Goal: Task Accomplishment & Management: Use online tool/utility

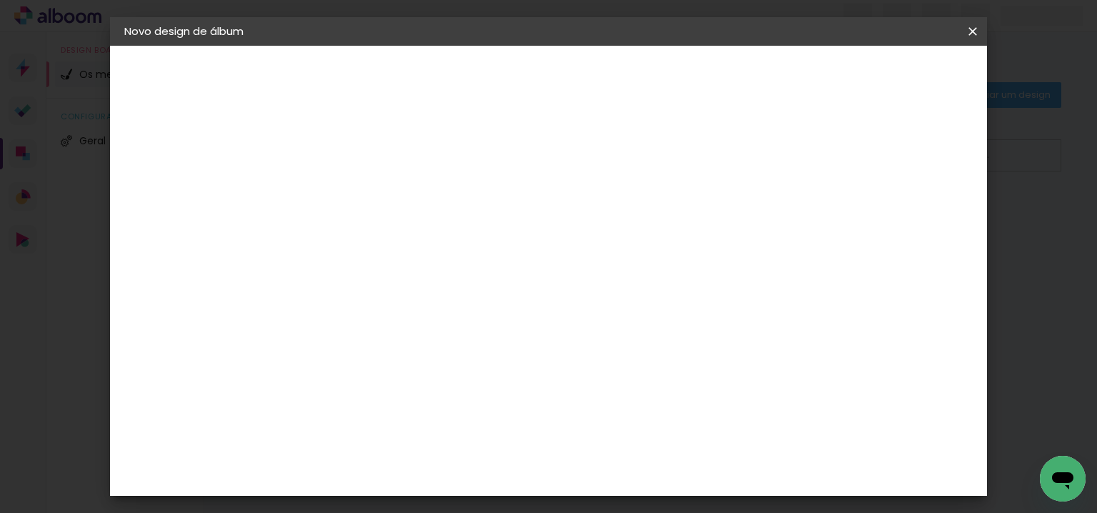
click at [363, 205] on paper-input-container "Título do álbum" at bounding box center [358, 192] width 10 height 36
type input "[PERSON_NAME] e [PERSON_NAME]"
type paper-input "[PERSON_NAME] e [PERSON_NAME]"
click at [0, 0] on slot "Avançar" at bounding box center [0, 0] width 0 height 0
click at [0, 0] on slot "Tamanho Livre" at bounding box center [0, 0] width 0 height 0
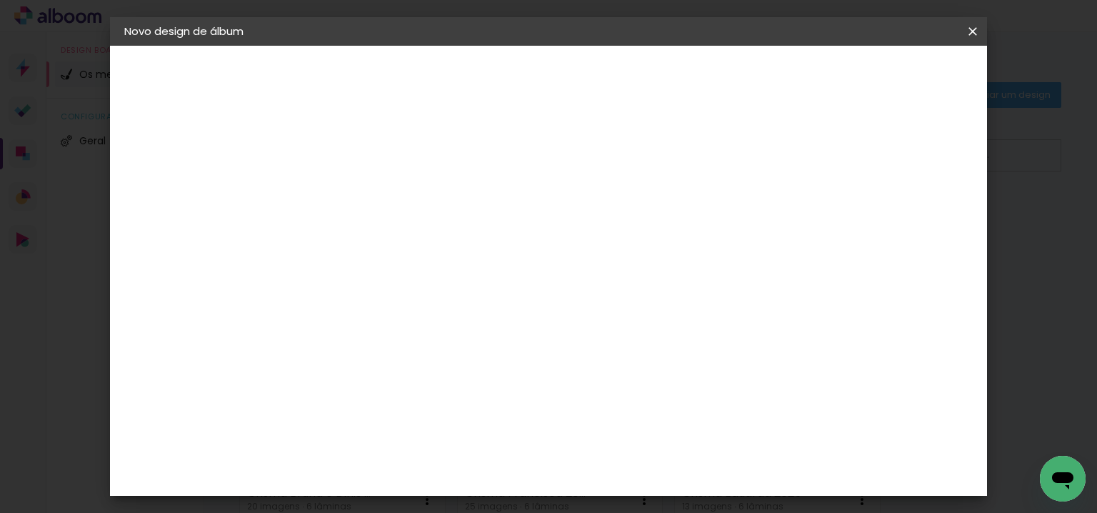
click at [0, 0] on slot "Avançar" at bounding box center [0, 0] width 0 height 0
click at [309, 387] on input "30" at bounding box center [312, 393] width 37 height 21
type input "20,5"
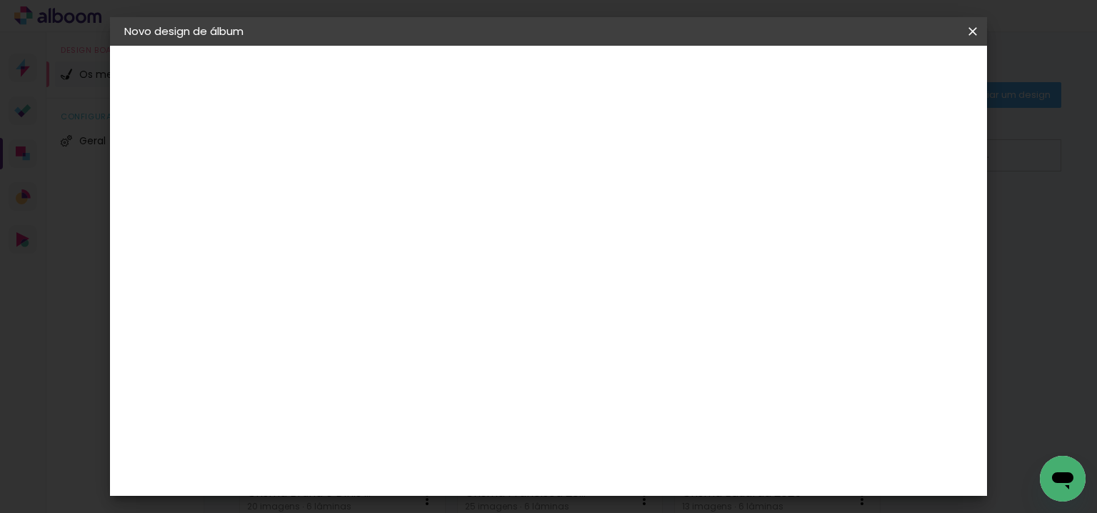
type paper-input "20,5"
drag, startPoint x: 647, startPoint y: 469, endPoint x: 563, endPoint y: 467, distance: 84.3
click at [566, 467] on div "cm" at bounding box center [636, 467] width 511 height 50
type input "6"
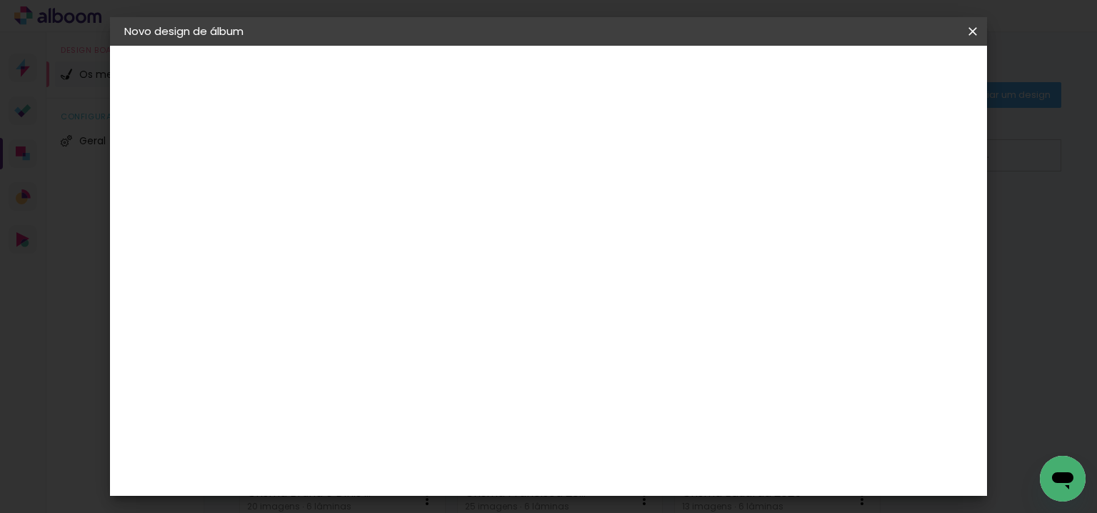
type input "41"
type paper-input "41"
click at [886, 75] on span "Iniciar design" at bounding box center [853, 76] width 65 height 10
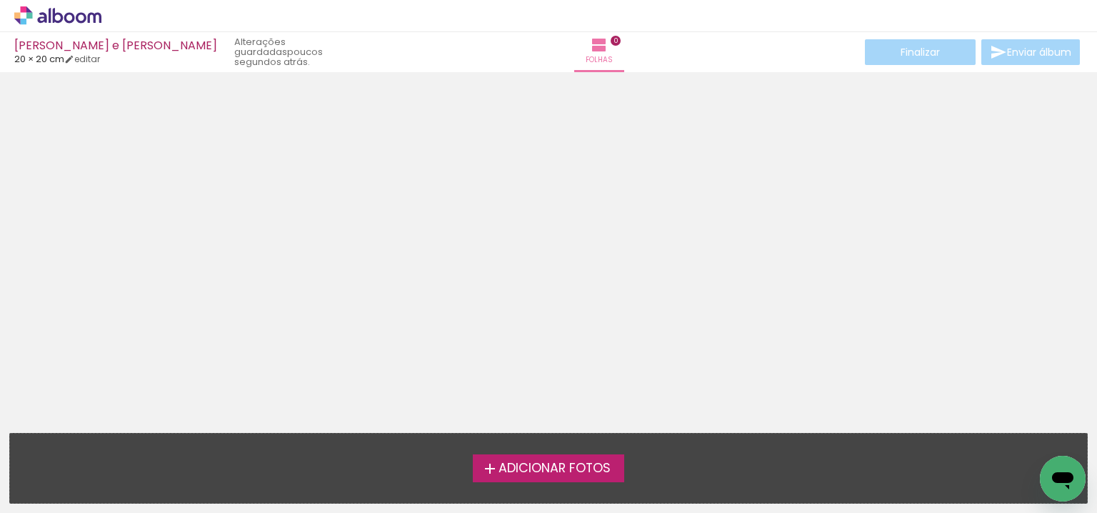
click at [573, 481] on label "Adicionar Fotos" at bounding box center [549, 467] width 152 height 27
click at [0, 0] on input "file" at bounding box center [0, 0] width 0 height 0
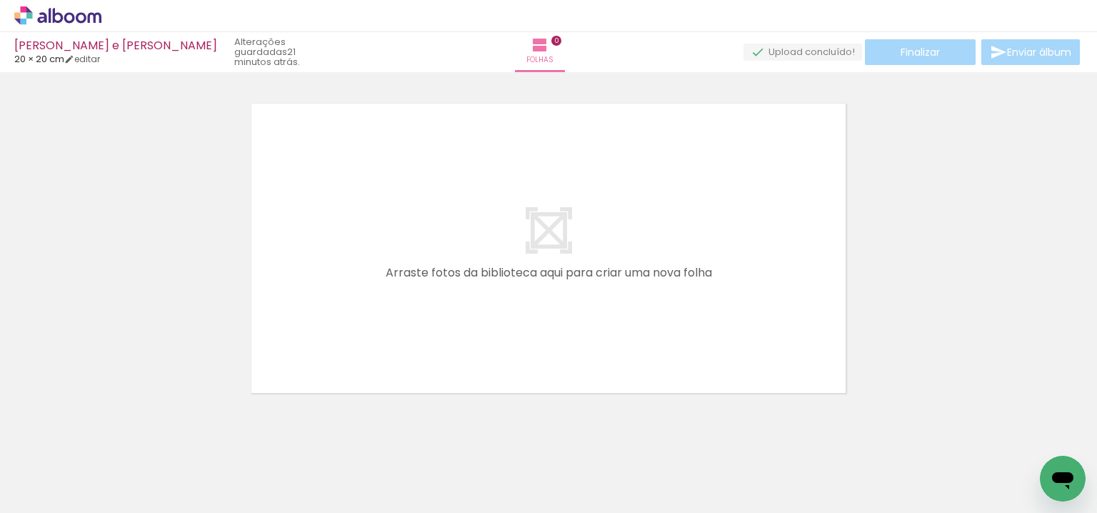
click at [393, 464] on div at bounding box center [382, 464] width 47 height 71
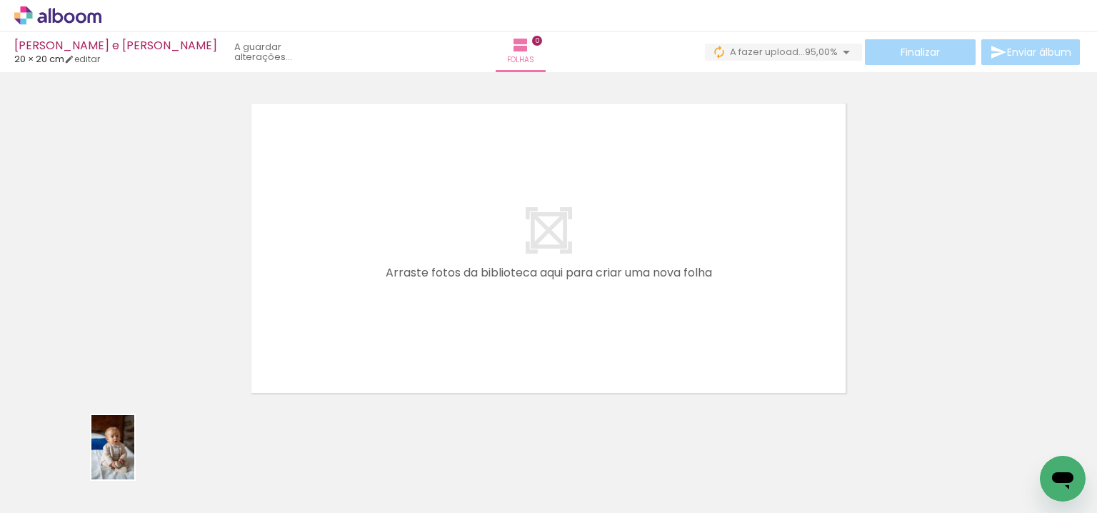
drag, startPoint x: 155, startPoint y: 459, endPoint x: 183, endPoint y: 455, distance: 28.2
click at [166, 456] on div at bounding box center [142, 464] width 47 height 71
drag, startPoint x: 336, startPoint y: 312, endPoint x: 225, endPoint y: 449, distance: 176.2
click at [346, 293] on quentale-workspace at bounding box center [548, 256] width 1097 height 513
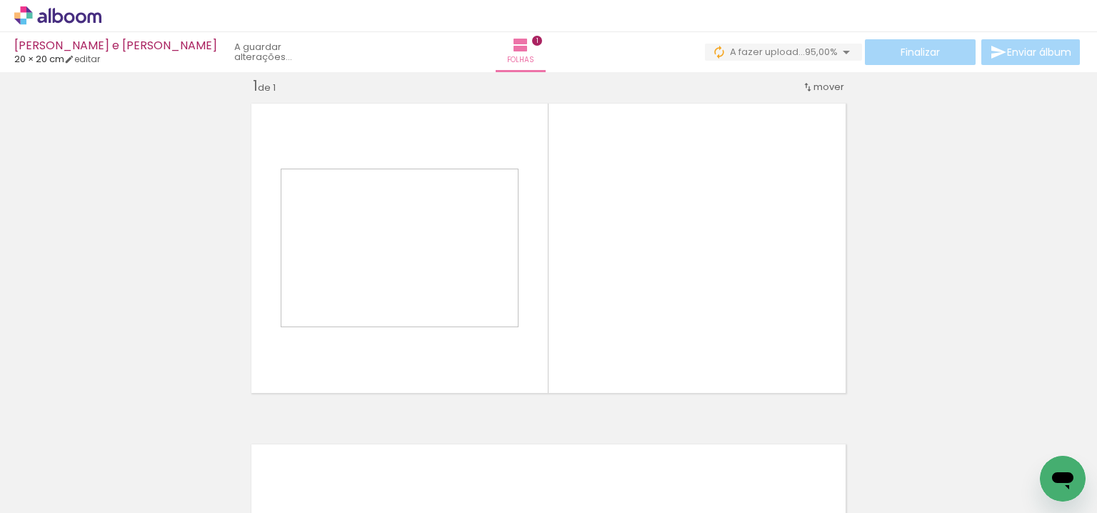
scroll to position [18, 0]
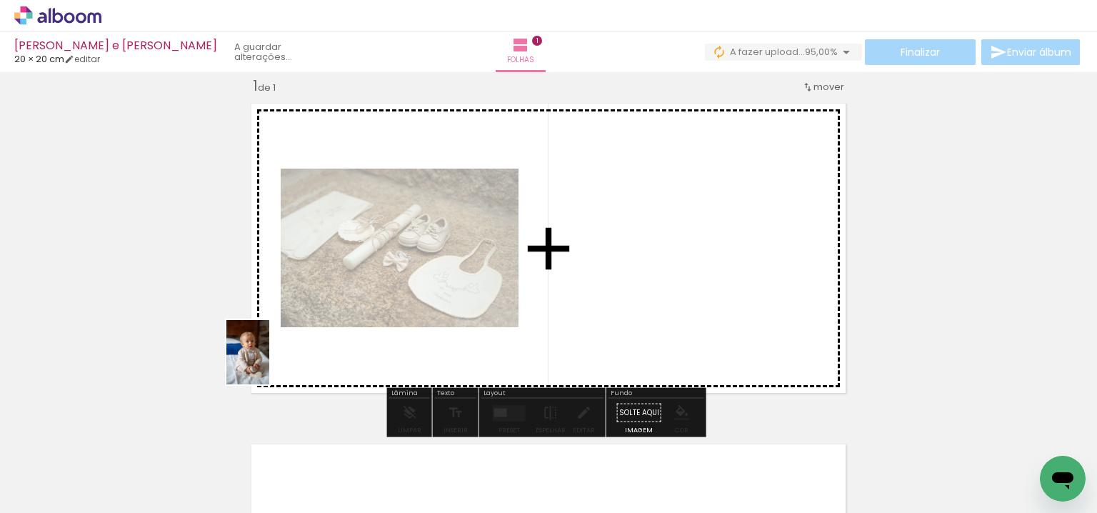
click at [274, 362] on quentale-workspace at bounding box center [548, 256] width 1097 height 513
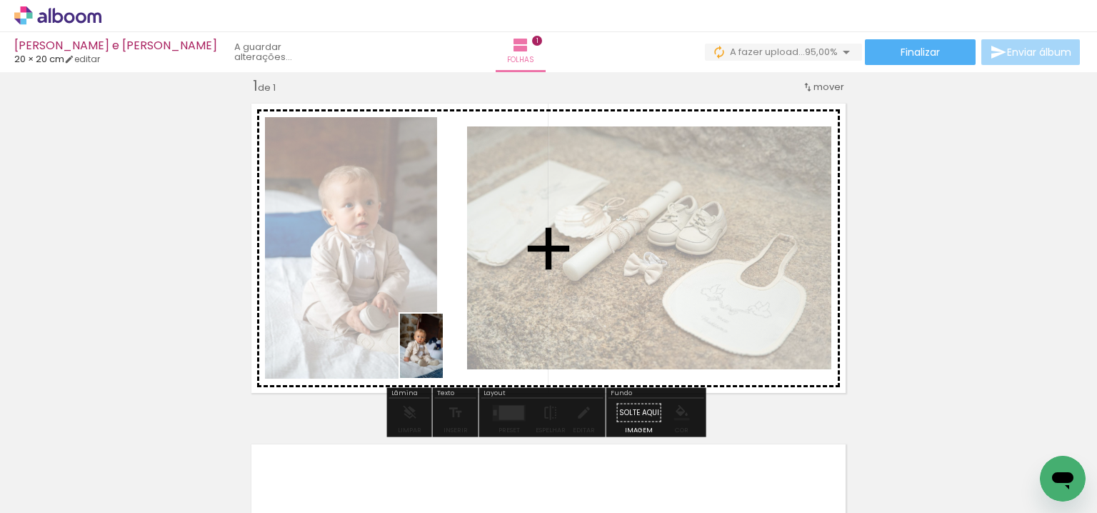
drag, startPoint x: 320, startPoint y: 460, endPoint x: 446, endPoint y: 354, distance: 165.2
click at [446, 354] on quentale-workspace at bounding box center [548, 256] width 1097 height 513
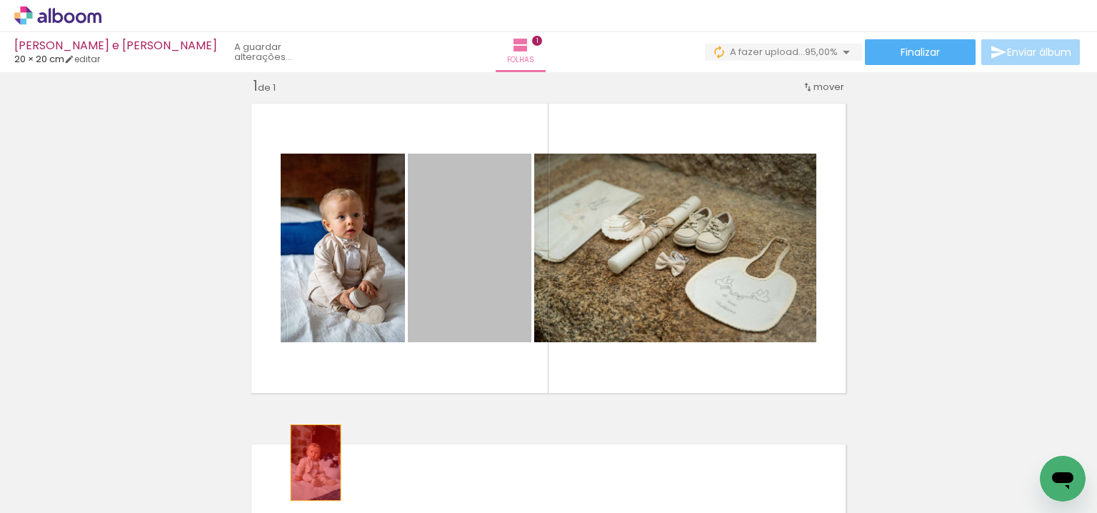
drag, startPoint x: 467, startPoint y: 278, endPoint x: 308, endPoint y: 409, distance: 206.0
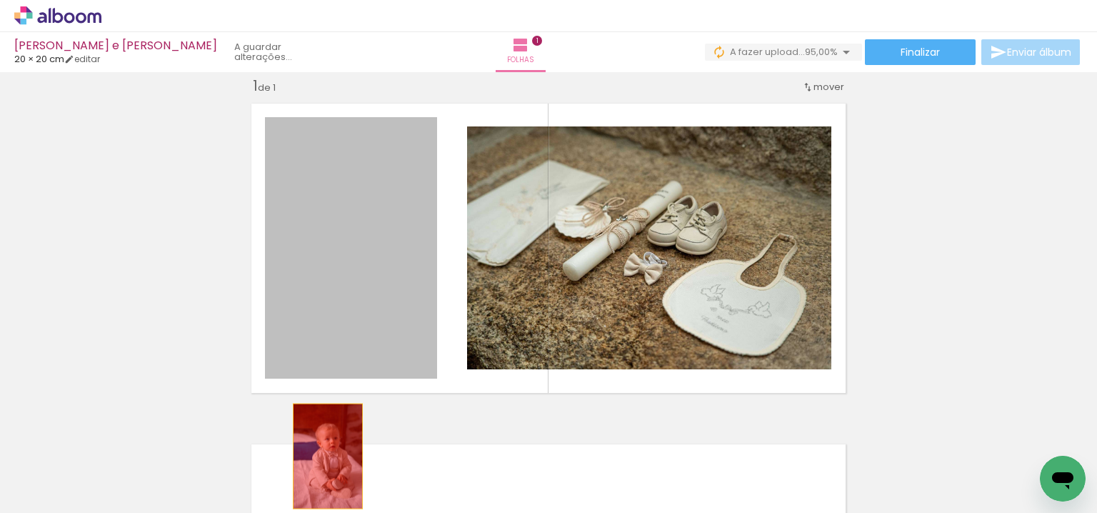
drag, startPoint x: 331, startPoint y: 334, endPoint x: 363, endPoint y: 479, distance: 148.5
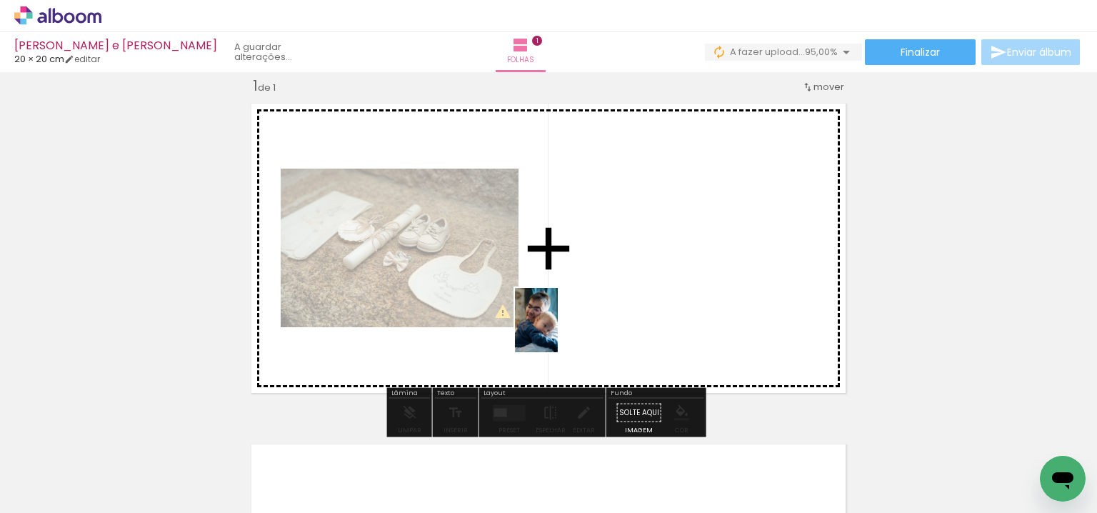
drag, startPoint x: 397, startPoint y: 424, endPoint x: 558, endPoint y: 331, distance: 185.9
click at [558, 331] on quentale-workspace at bounding box center [548, 256] width 1097 height 513
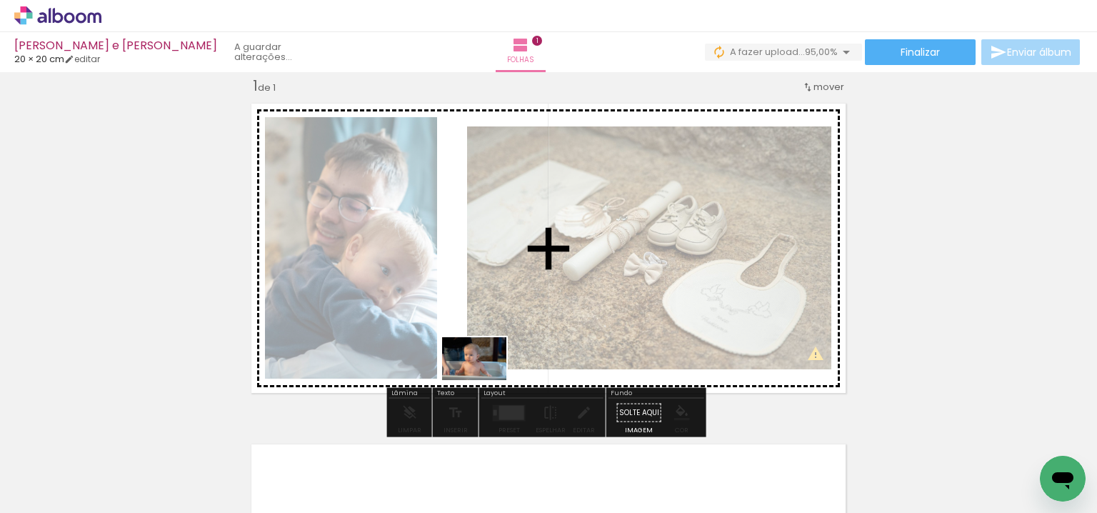
drag, startPoint x: 619, startPoint y: 465, endPoint x: 478, endPoint y: 378, distance: 165.5
click at [478, 378] on quentale-workspace at bounding box center [548, 256] width 1097 height 513
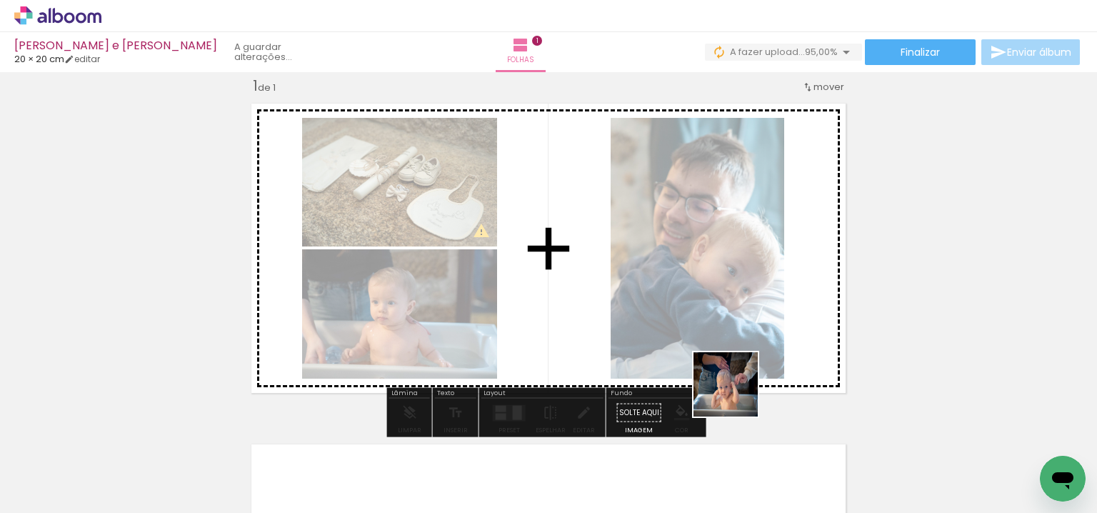
drag, startPoint x: 703, startPoint y: 458, endPoint x: 782, endPoint y: 369, distance: 118.9
click at [780, 366] on quentale-workspace at bounding box center [548, 256] width 1097 height 513
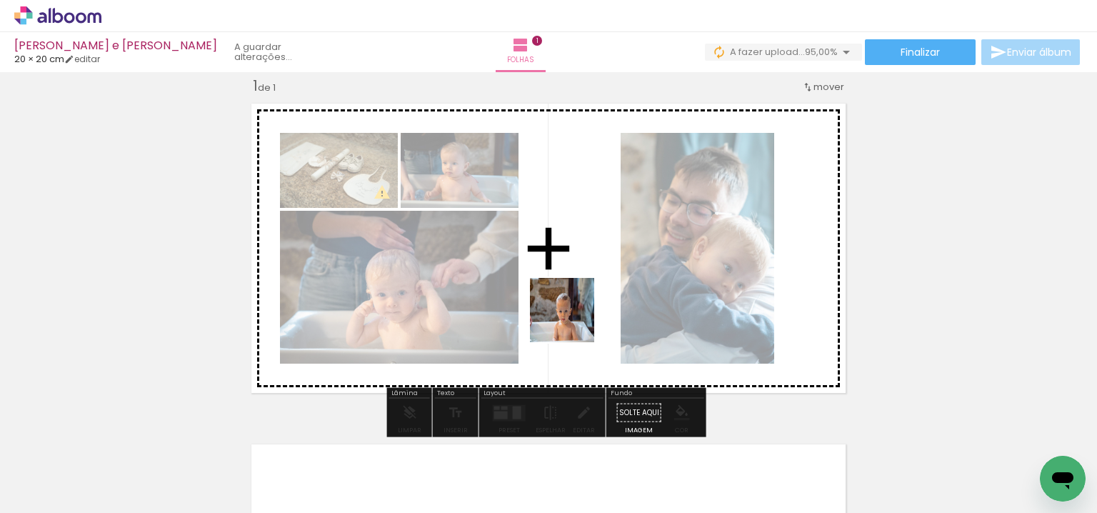
drag, startPoint x: 697, startPoint y: 384, endPoint x: 560, endPoint y: 313, distance: 154.6
click at [560, 313] on quentale-workspace at bounding box center [548, 256] width 1097 height 513
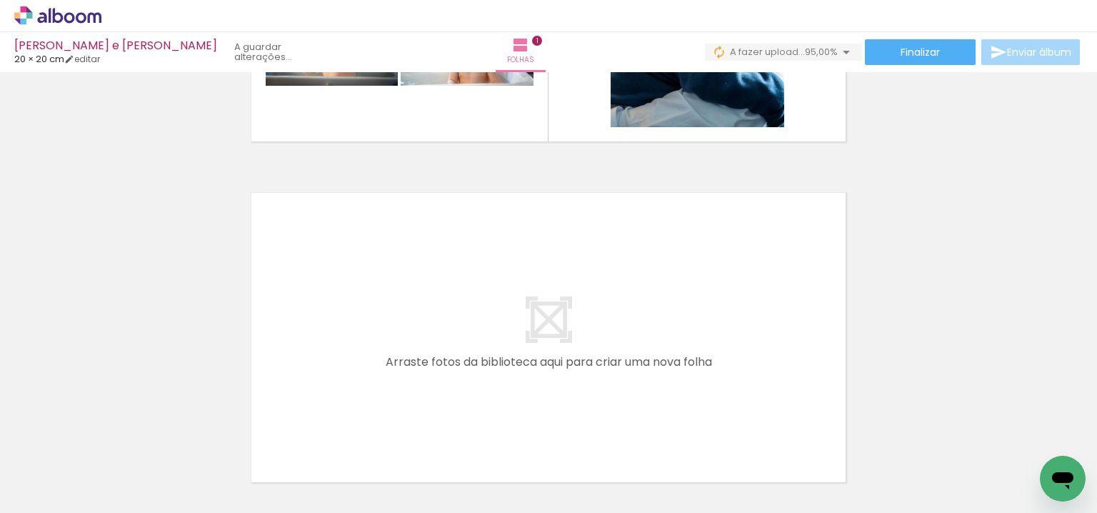
scroll to position [0, 0]
drag, startPoint x: 478, startPoint y: 461, endPoint x: 486, endPoint y: 355, distance: 106.0
click at [486, 355] on quentale-workspace at bounding box center [548, 256] width 1097 height 513
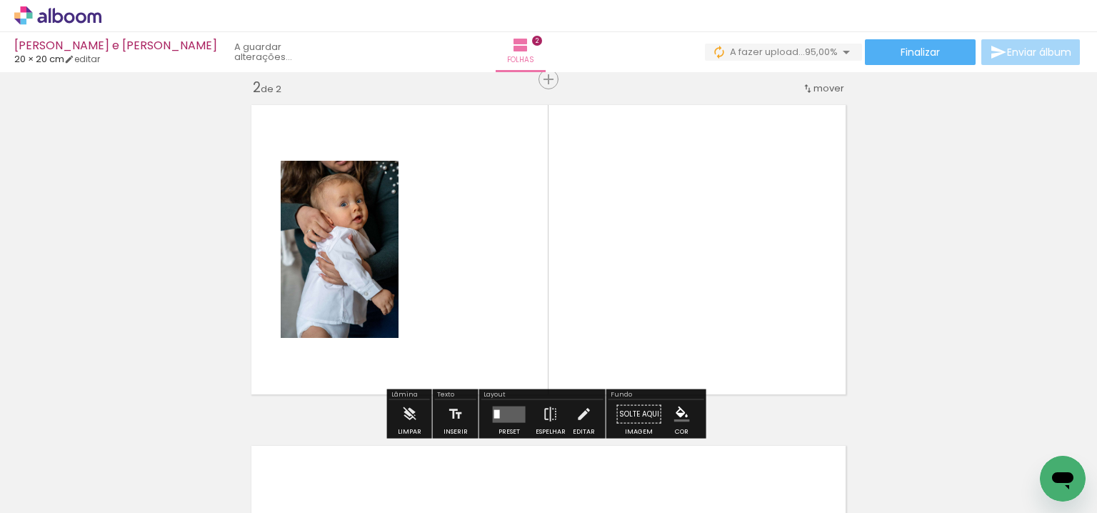
scroll to position [359, 0]
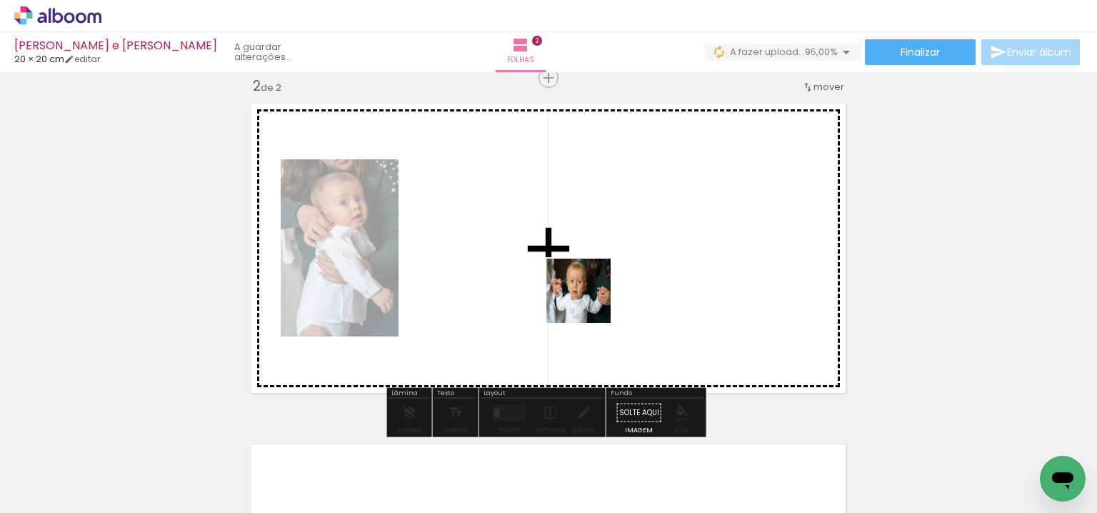
drag, startPoint x: 526, startPoint y: 446, endPoint x: 591, endPoint y: 296, distance: 163.7
click at [591, 296] on quentale-workspace at bounding box center [548, 256] width 1097 height 513
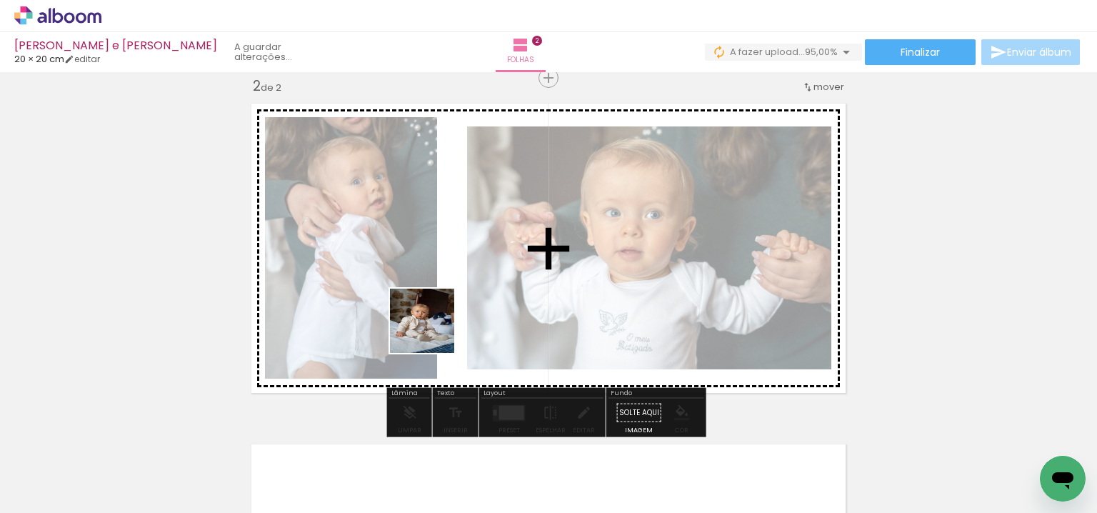
drag, startPoint x: 354, startPoint y: 384, endPoint x: 433, endPoint y: 331, distance: 94.9
click at [433, 331] on quentale-workspace at bounding box center [548, 256] width 1097 height 513
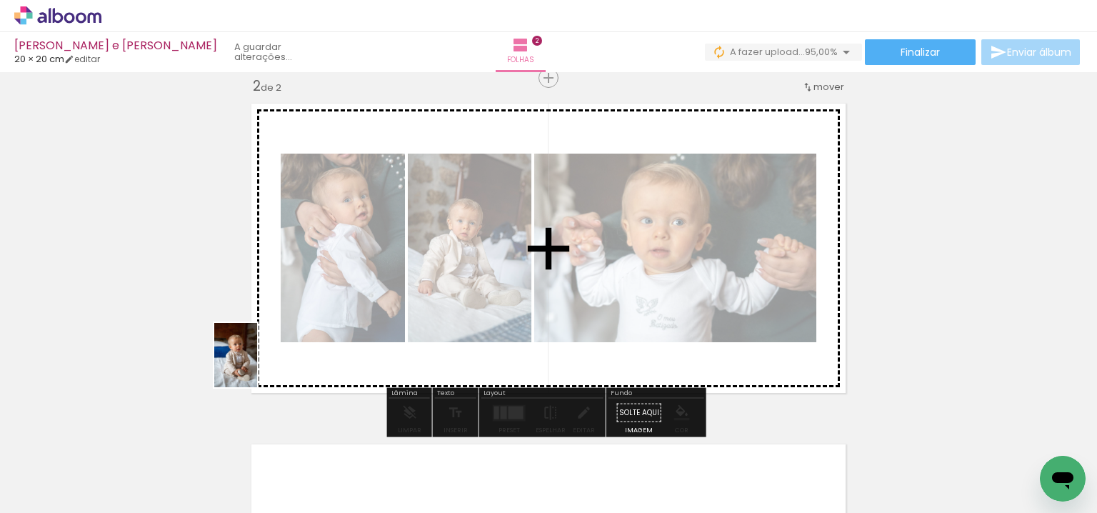
drag, startPoint x: 169, startPoint y: 440, endPoint x: 271, endPoint y: 365, distance: 126.7
click at [271, 365] on quentale-workspace at bounding box center [548, 256] width 1097 height 513
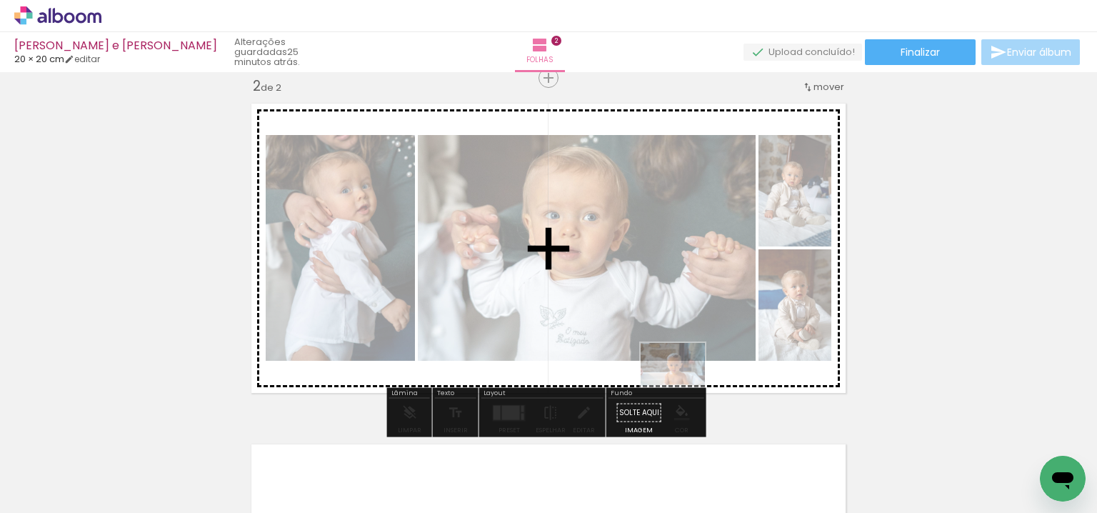
scroll to position [0, 0]
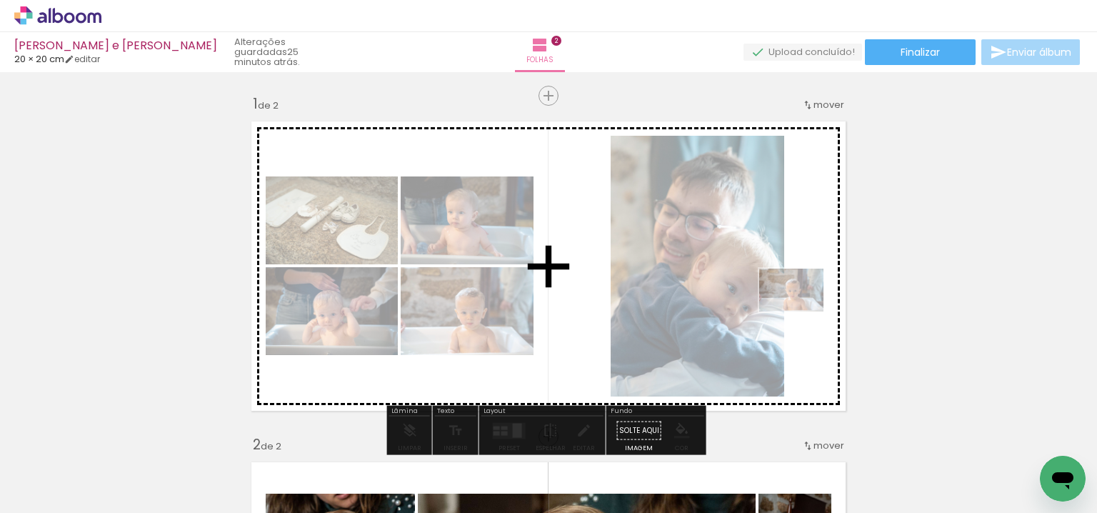
drag, startPoint x: 875, startPoint y: 476, endPoint x: 802, endPoint y: 311, distance: 179.7
click at [802, 311] on quentale-workspace at bounding box center [548, 256] width 1097 height 513
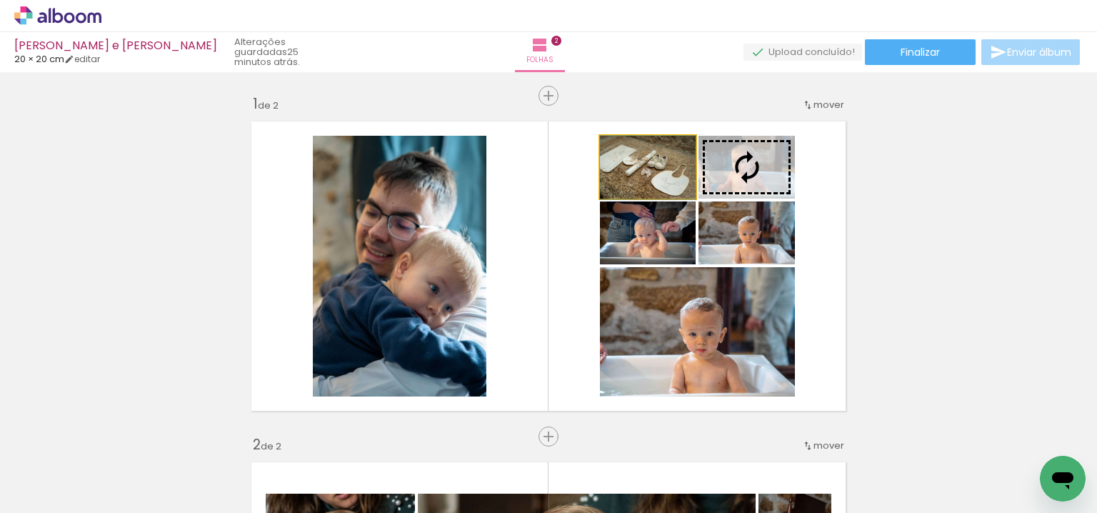
click at [0, 0] on slot at bounding box center [0, 0] width 0 height 0
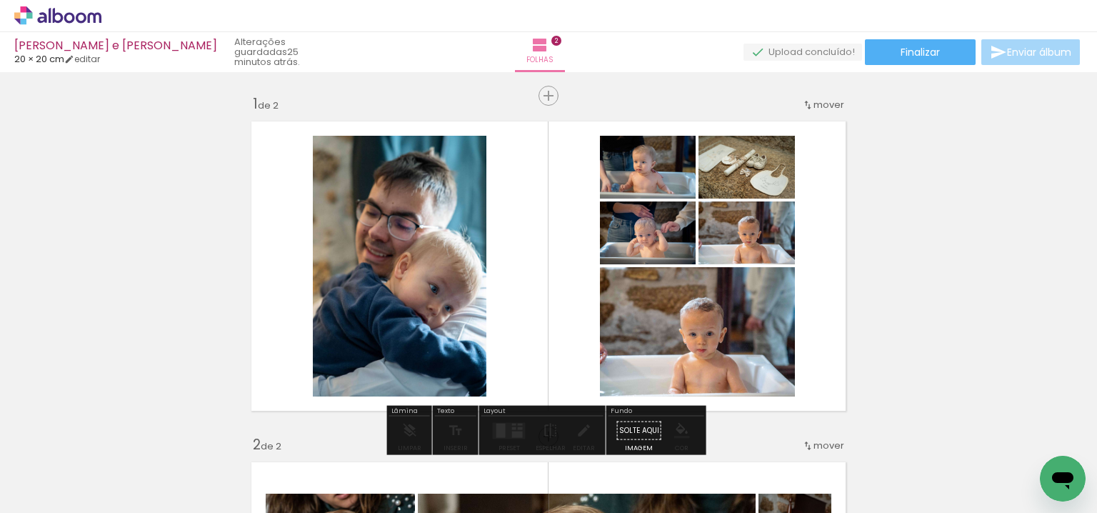
drag, startPoint x: 635, startPoint y: 170, endPoint x: 634, endPoint y: 180, distance: 10.1
drag, startPoint x: 720, startPoint y: 174, endPoint x: 763, endPoint y: 195, distance: 47.6
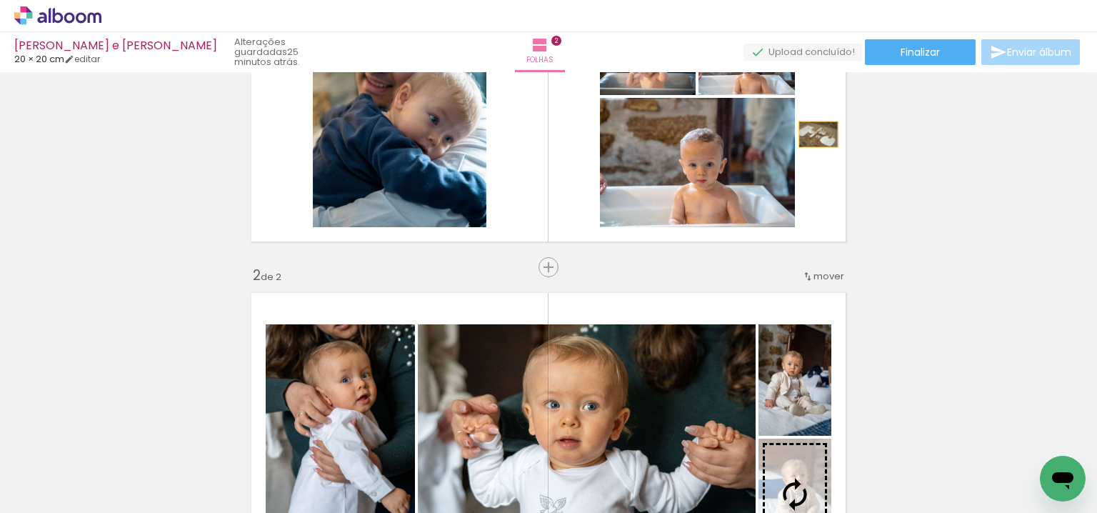
scroll to position [326, 0]
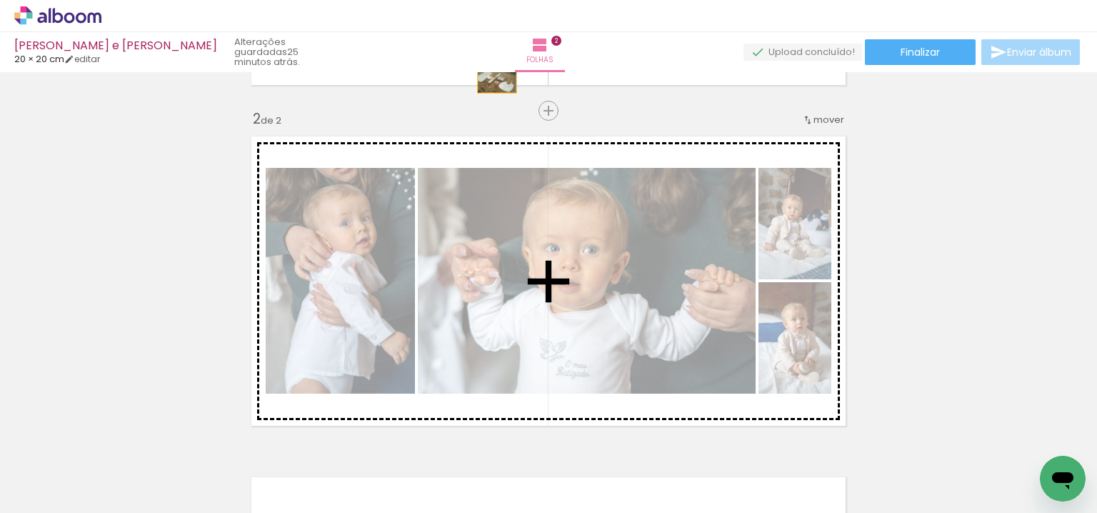
drag, startPoint x: 764, startPoint y: 182, endPoint x: 488, endPoint y: 405, distance: 355.0
click at [493, 404] on div "Inserir folha 1 de 2 Inserir folha 2 de 2" at bounding box center [548, 262] width 1097 height 1023
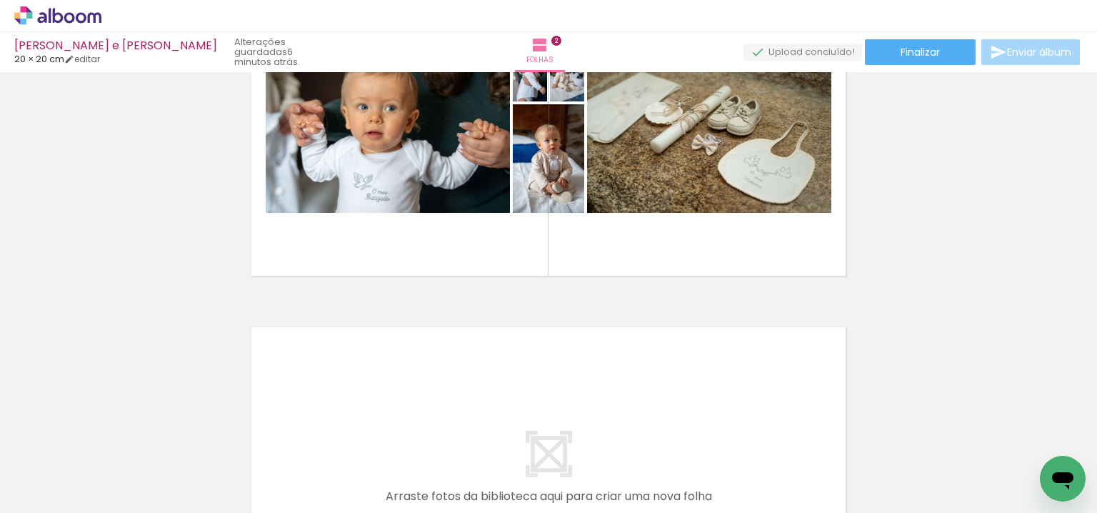
scroll to position [476, 0]
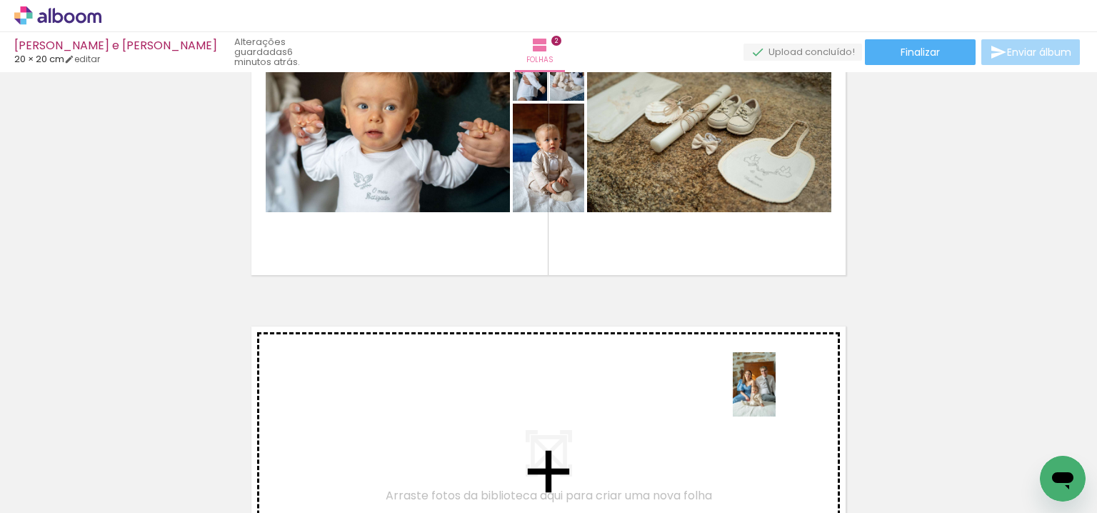
drag, startPoint x: 783, startPoint y: 461, endPoint x: 866, endPoint y: 447, distance: 84.0
click at [775, 394] on quentale-workspace at bounding box center [548, 256] width 1097 height 513
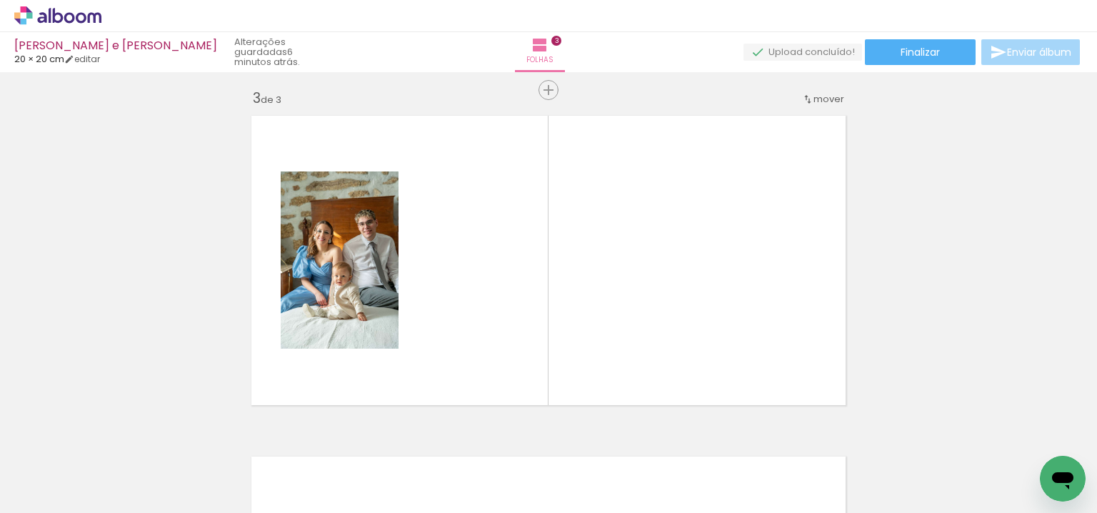
scroll to position [700, 0]
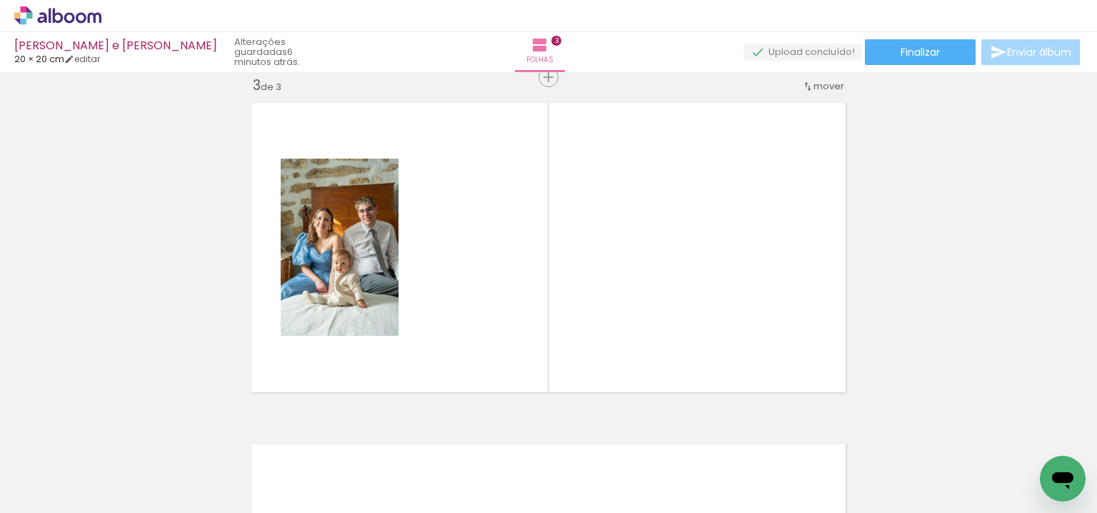
drag, startPoint x: 918, startPoint y: 454, endPoint x: 686, endPoint y: 273, distance: 293.6
click at [686, 273] on quentale-workspace at bounding box center [548, 256] width 1097 height 513
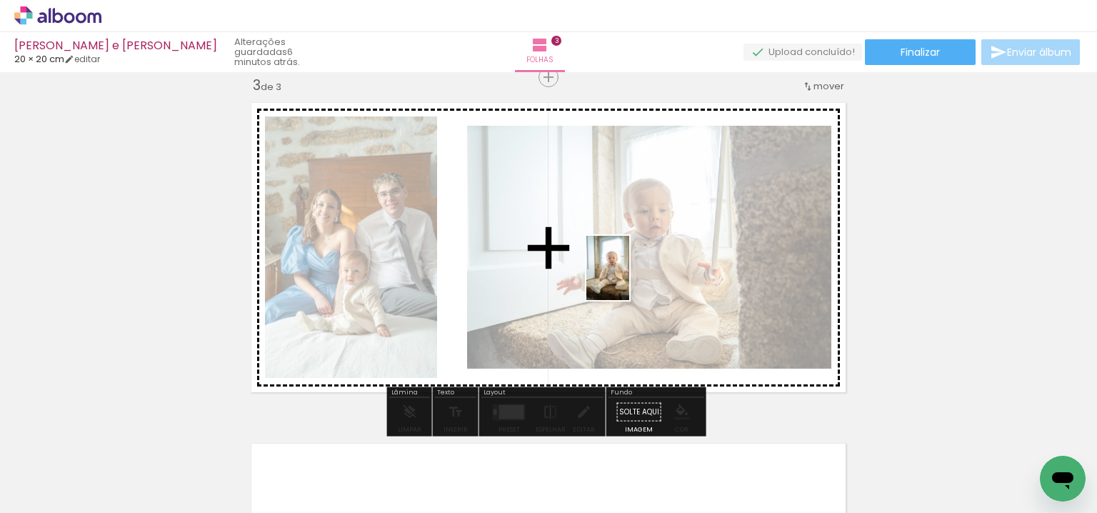
drag, startPoint x: 1026, startPoint y: 454, endPoint x: 551, endPoint y: 294, distance: 501.2
click at [559, 281] on quentale-workspace at bounding box center [548, 256] width 1097 height 513
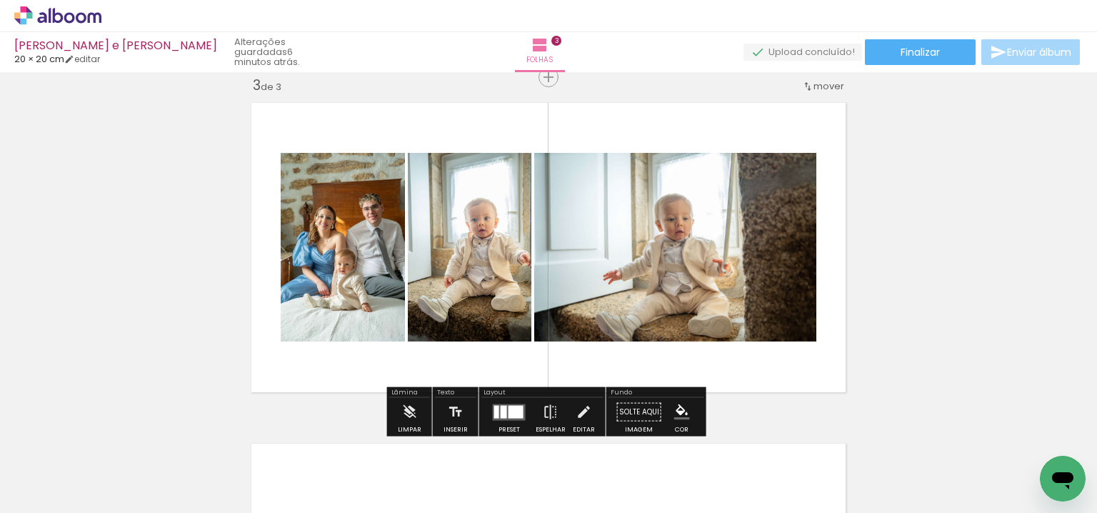
scroll to position [0, 624]
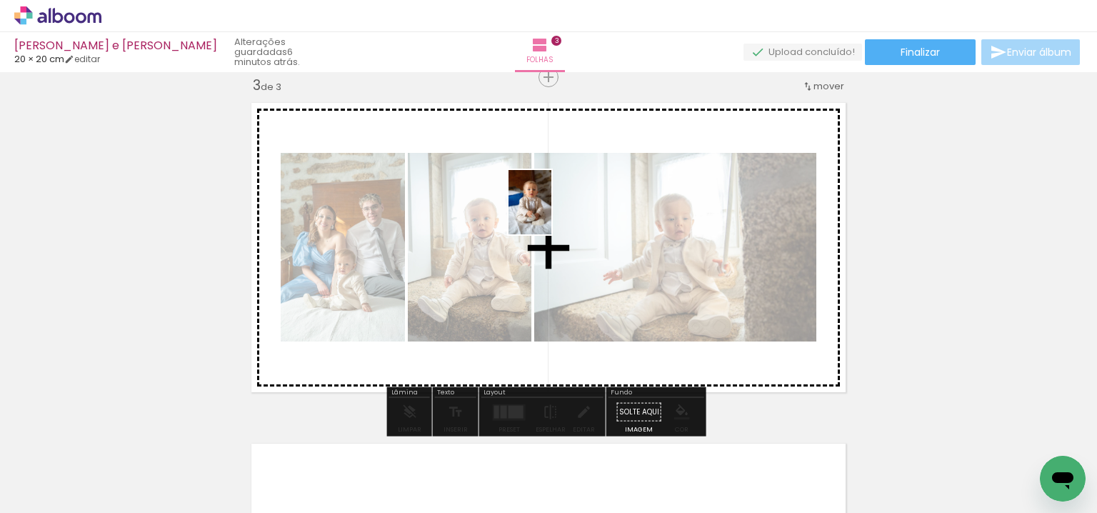
drag, startPoint x: 1036, startPoint y: 449, endPoint x: 556, endPoint y: 226, distance: 529.2
click at [556, 225] on quentale-workspace at bounding box center [548, 256] width 1097 height 513
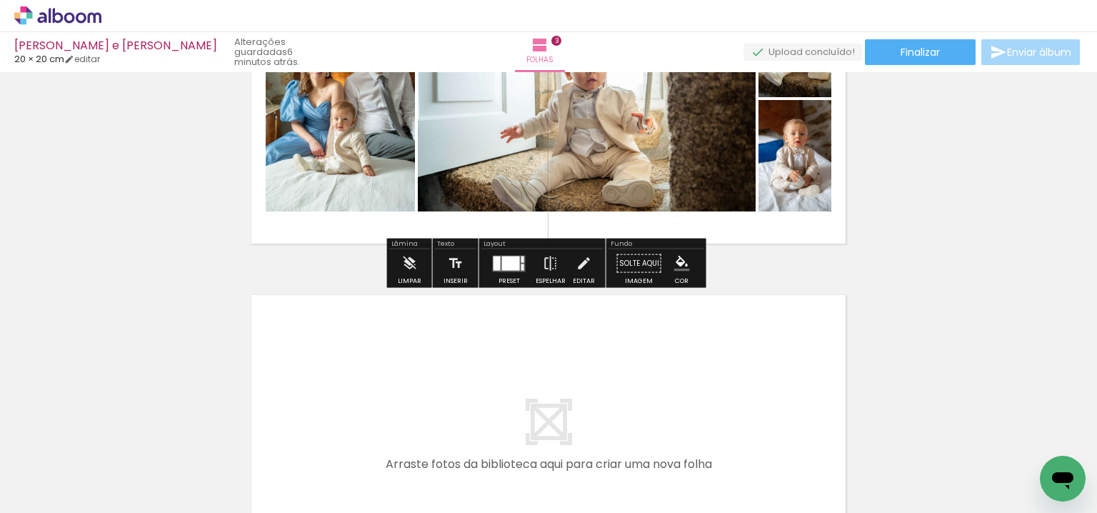
scroll to position [881, 0]
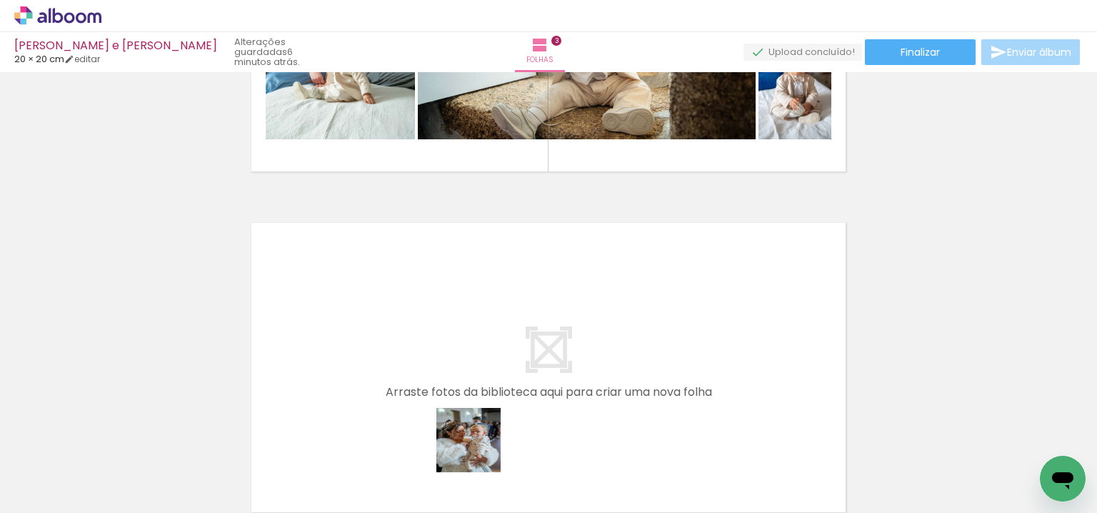
drag, startPoint x: 471, startPoint y: 464, endPoint x: 544, endPoint y: 357, distance: 129.6
click at [544, 357] on quentale-workspace at bounding box center [548, 256] width 1097 height 513
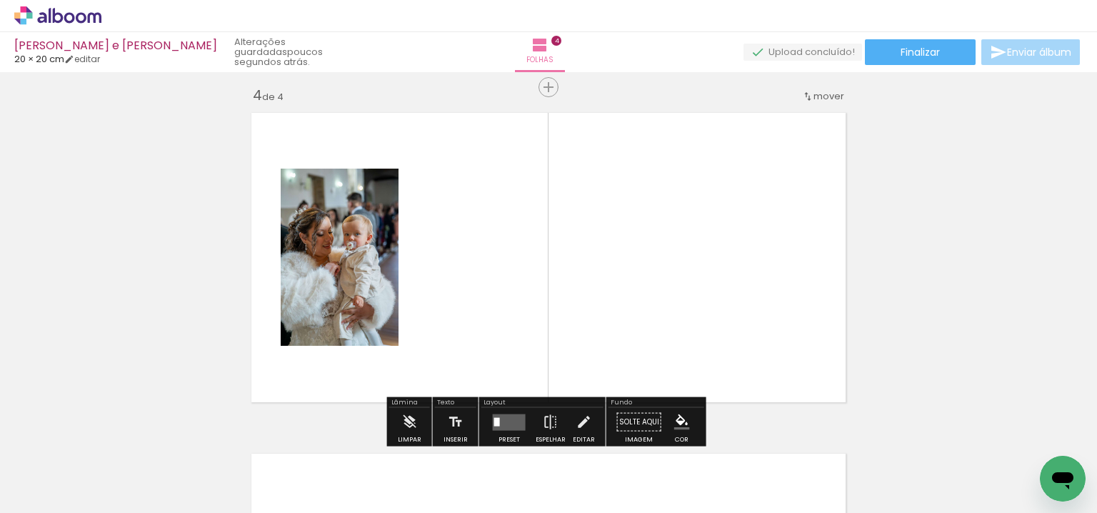
scroll to position [1040, 0]
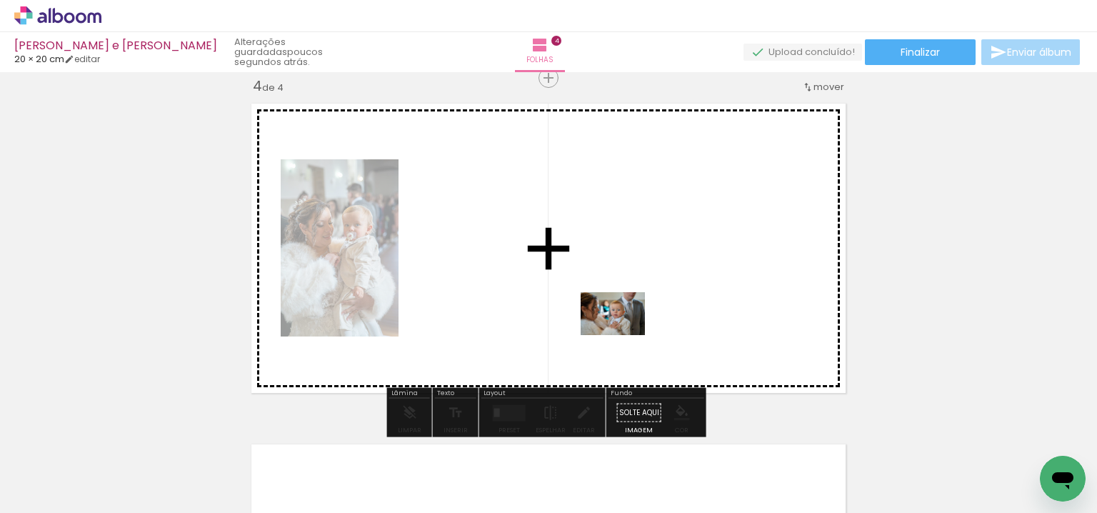
drag, startPoint x: 586, startPoint y: 463, endPoint x: 624, endPoint y: 333, distance: 135.4
click at [624, 333] on quentale-workspace at bounding box center [548, 256] width 1097 height 513
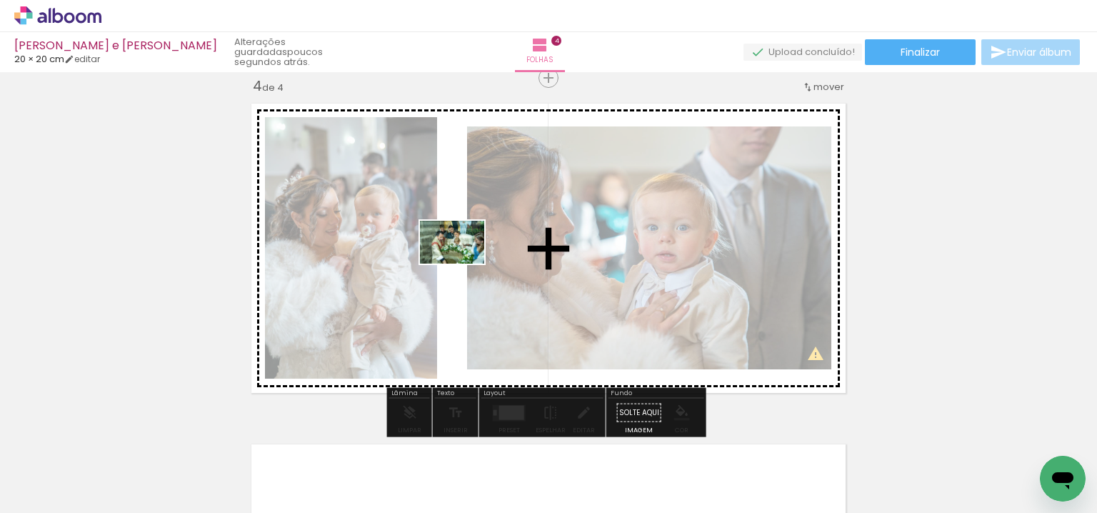
drag, startPoint x: 592, startPoint y: 421, endPoint x: 463, endPoint y: 264, distance: 203.5
click at [463, 264] on quentale-workspace at bounding box center [548, 256] width 1097 height 513
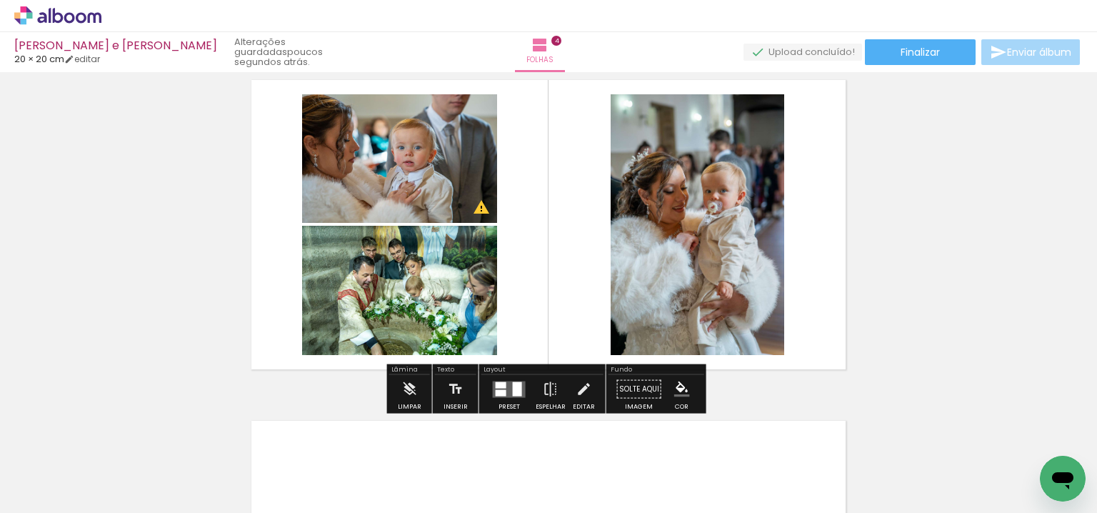
scroll to position [1064, 0]
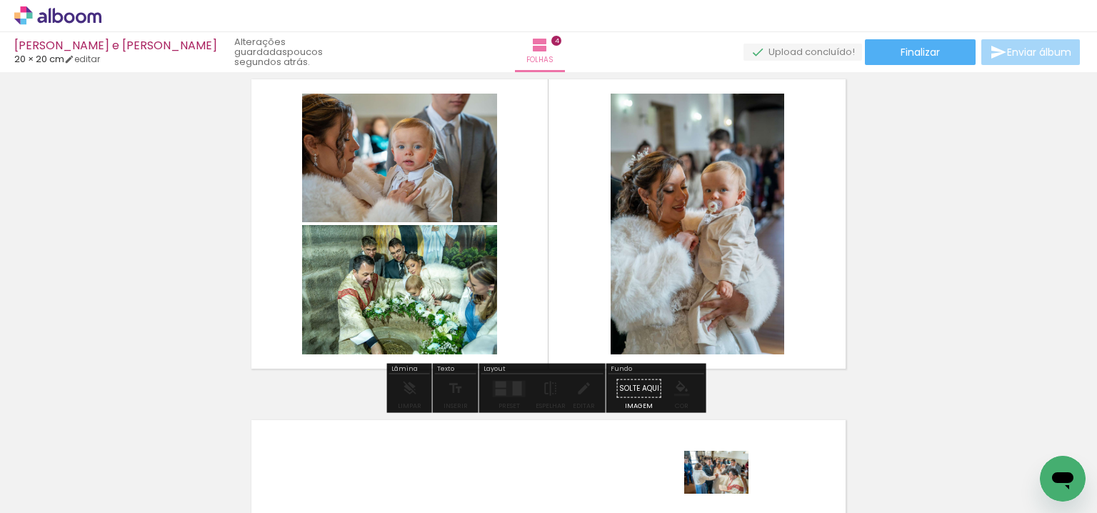
drag, startPoint x: 711, startPoint y: 453, endPoint x: 727, endPoint y: 494, distance: 43.9
click at [727, 489] on div at bounding box center [719, 464] width 71 height 47
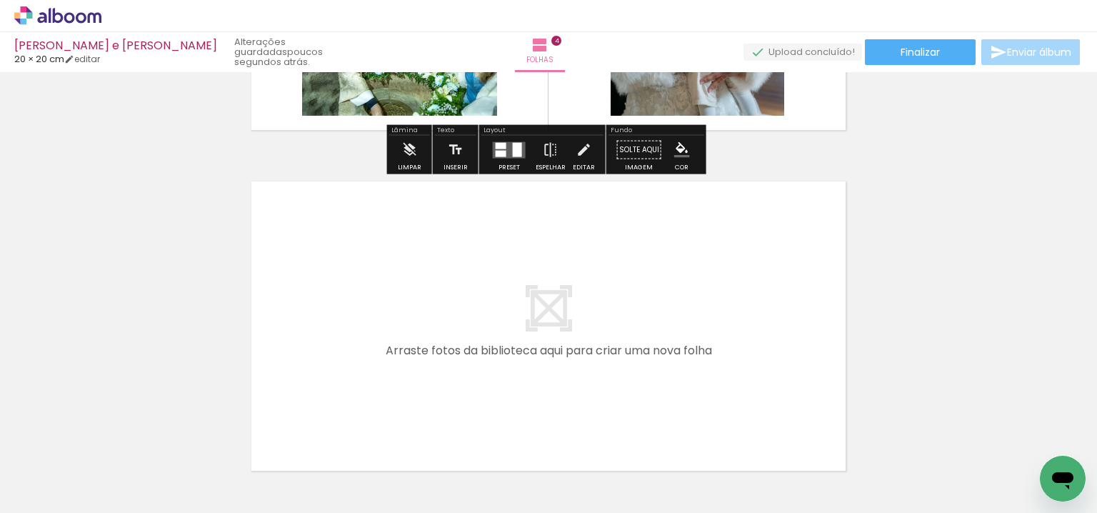
drag, startPoint x: 728, startPoint y: 457, endPoint x: 738, endPoint y: 350, distance: 107.5
click at [738, 350] on quentale-workspace at bounding box center [548, 256] width 1097 height 513
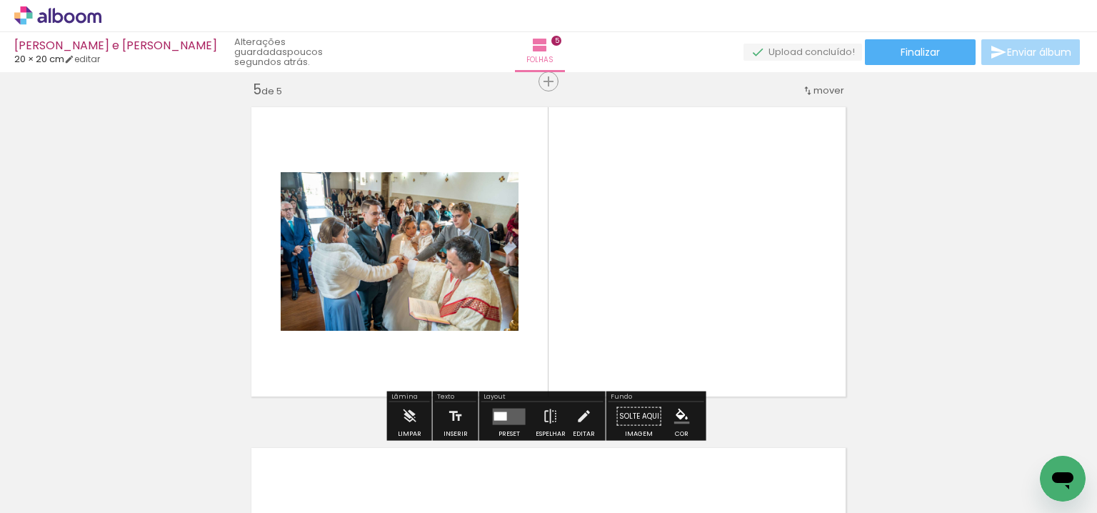
scroll to position [1381, 0]
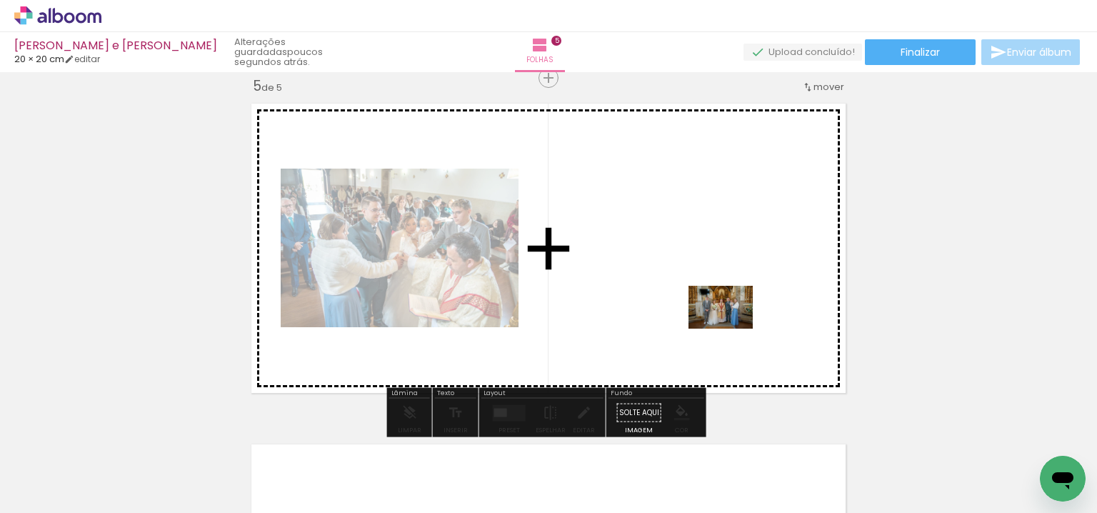
drag, startPoint x: 785, startPoint y: 439, endPoint x: 711, endPoint y: 298, distance: 158.8
click at [711, 298] on quentale-workspace at bounding box center [548, 256] width 1097 height 513
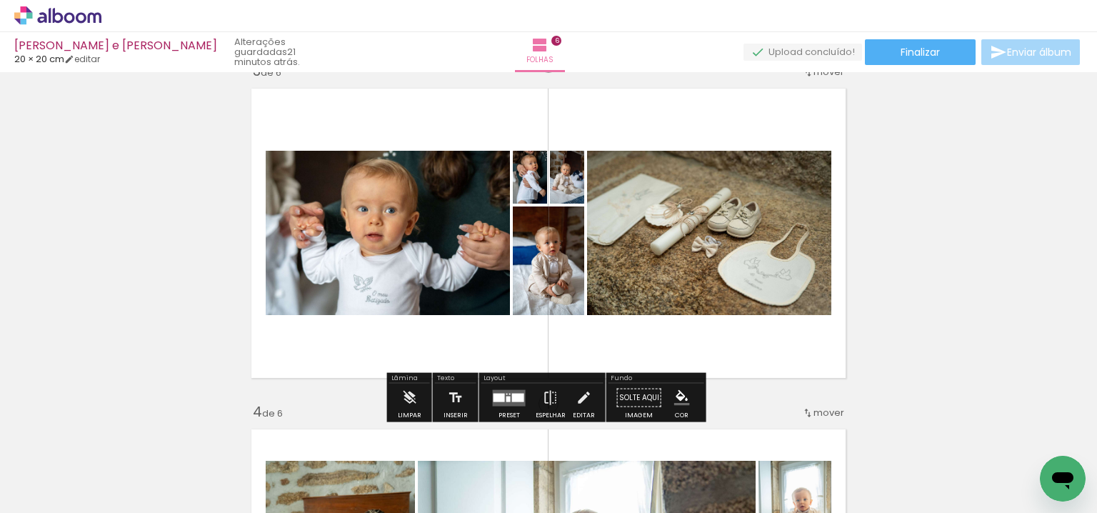
scroll to position [731, 0]
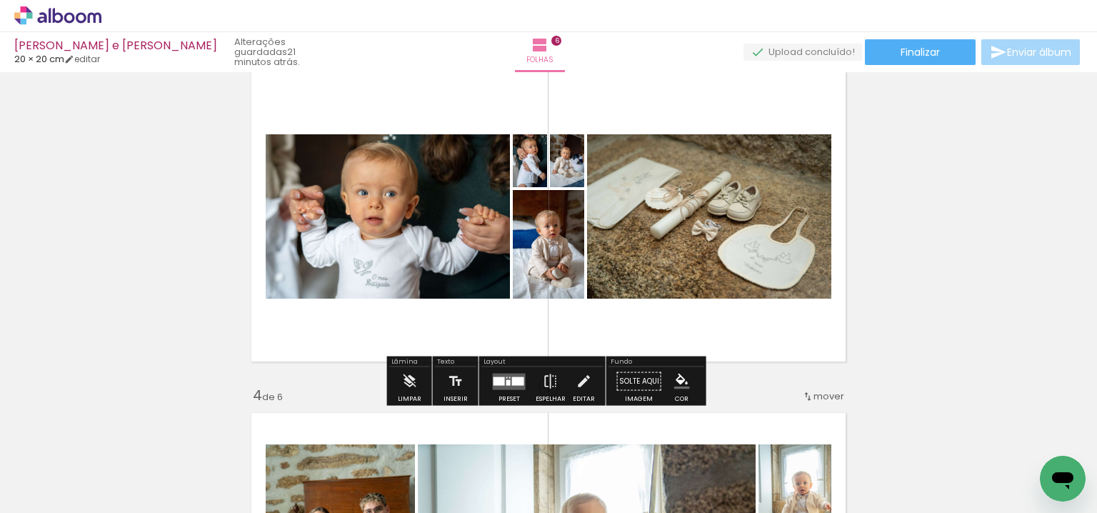
click at [508, 374] on quentale-layouter at bounding box center [509, 381] width 33 height 16
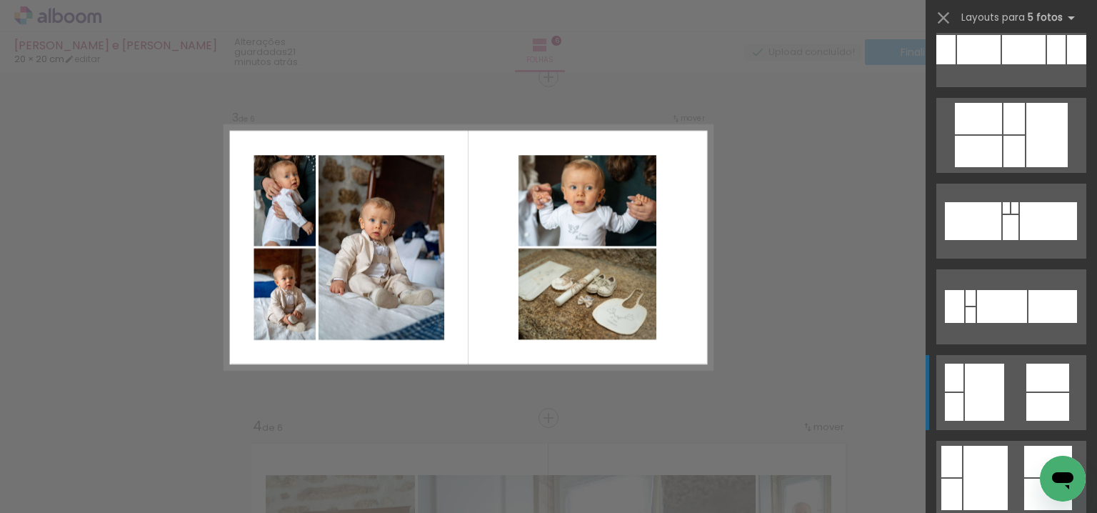
scroll to position [1088, 0]
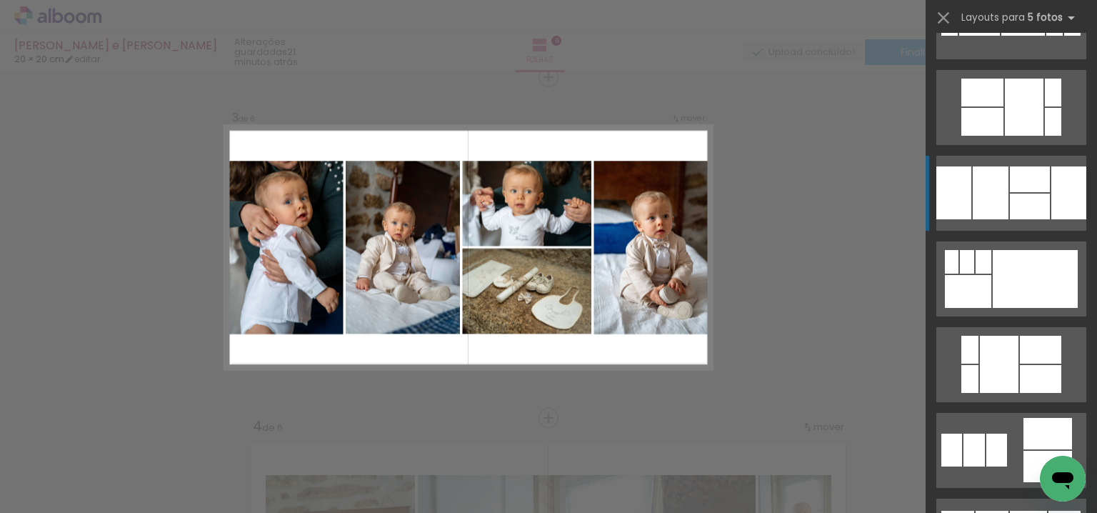
click at [1005, 180] on quentale-layouter at bounding box center [1011, 193] width 150 height 75
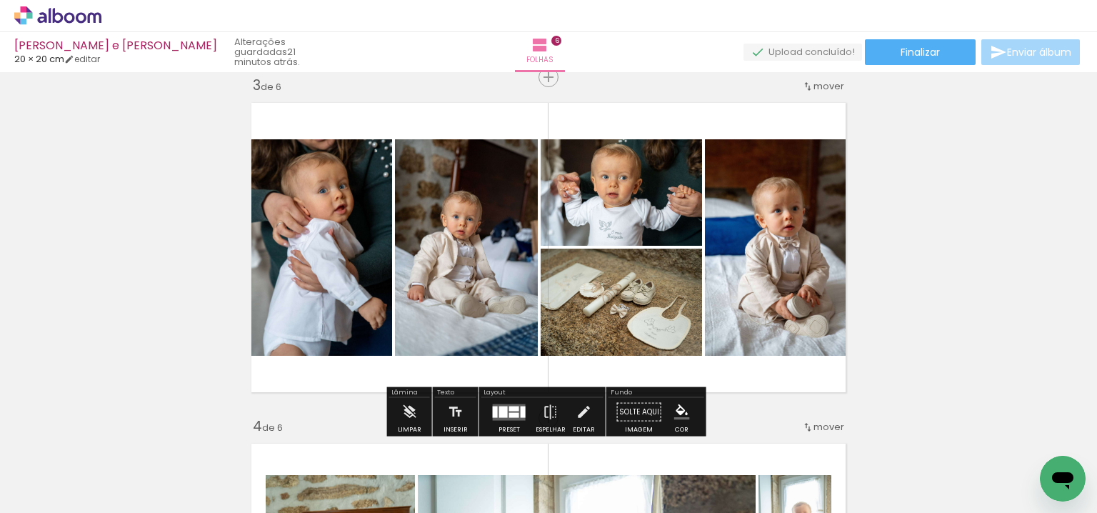
click at [518, 404] on quentale-layouter at bounding box center [509, 412] width 33 height 16
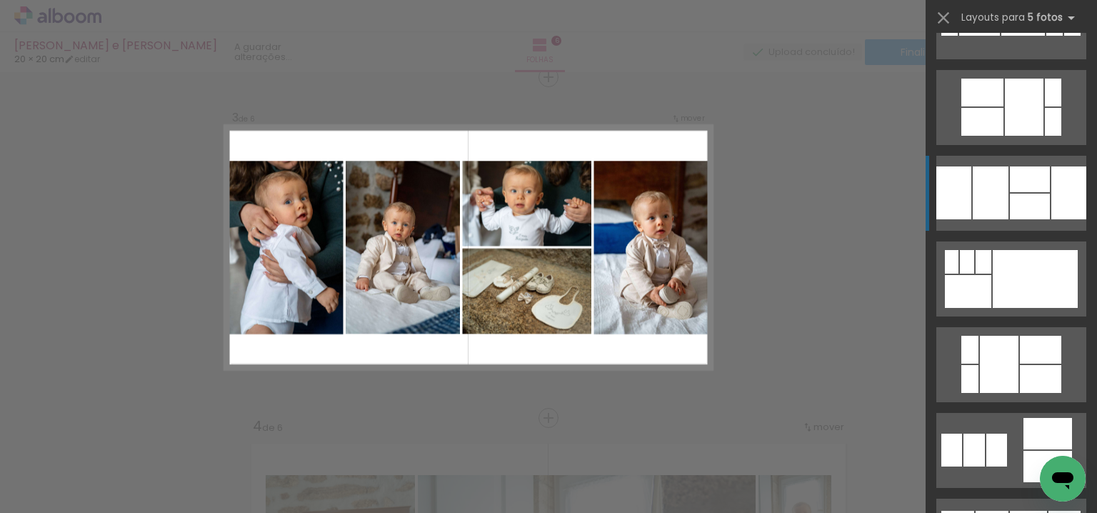
scroll to position [1200, 0]
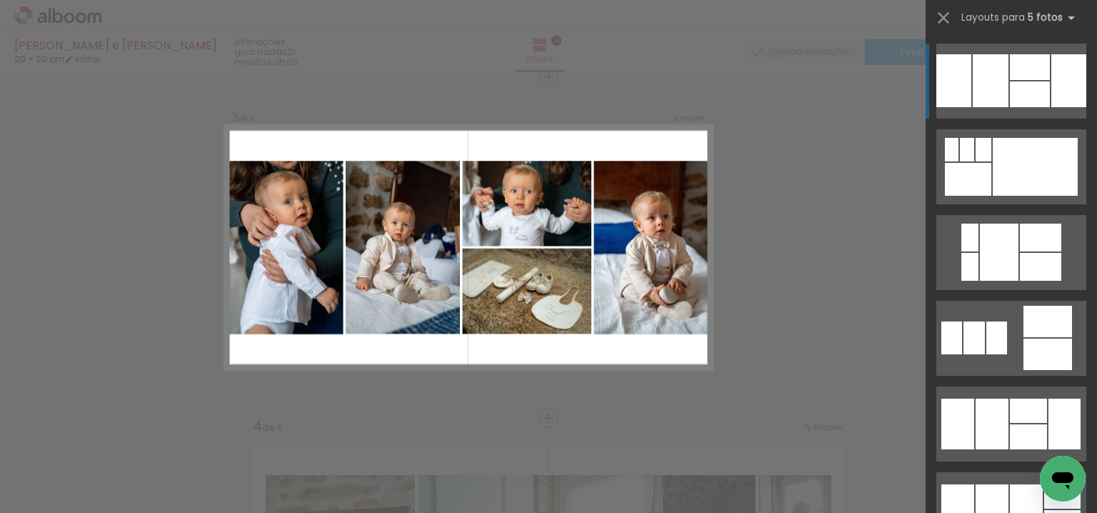
click at [469, 356] on quentale-layouter at bounding box center [468, 248] width 488 height 244
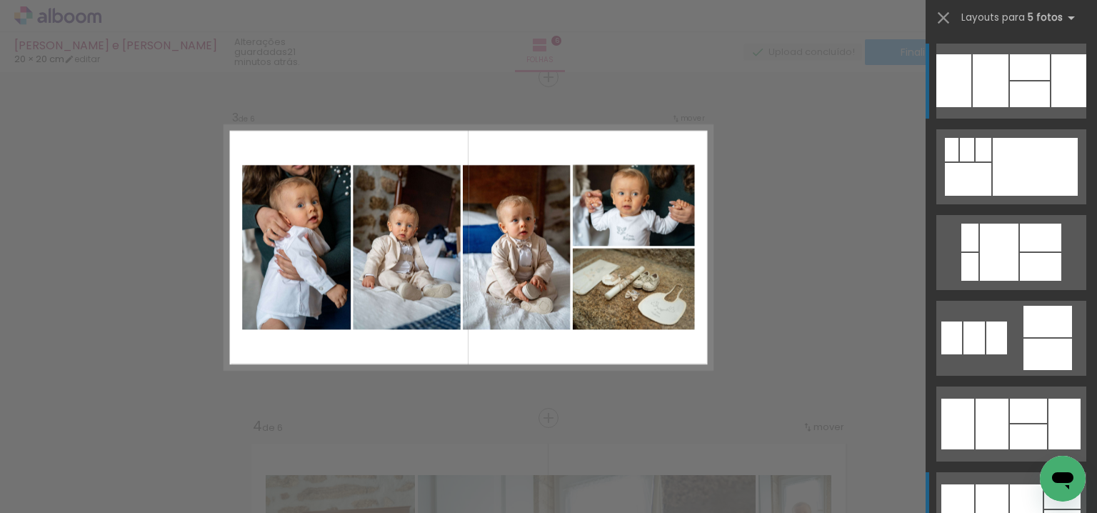
click at [1003, 498] on div at bounding box center [992, 509] width 33 height 51
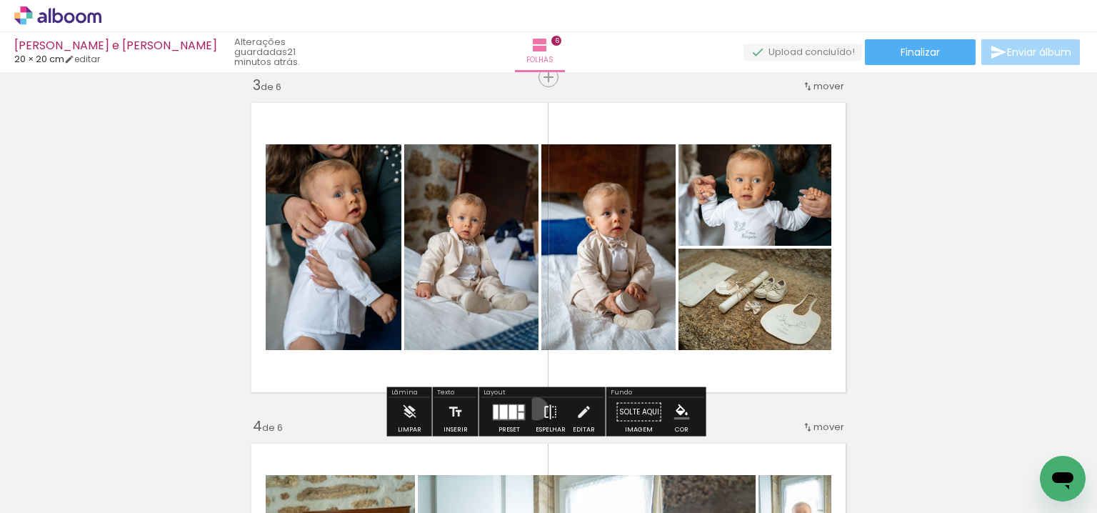
click at [534, 409] on paper-button "Espelhar" at bounding box center [550, 416] width 37 height 36
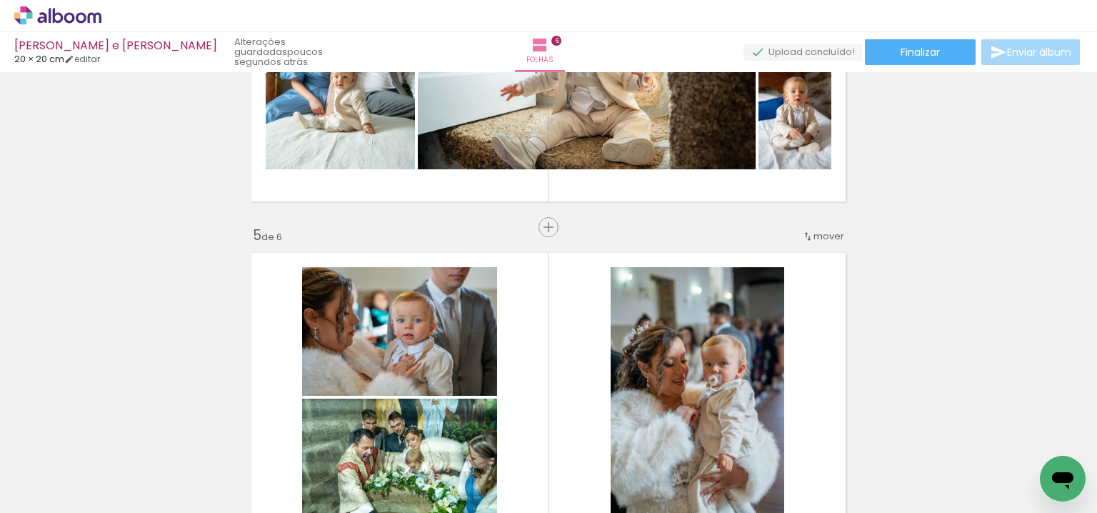
scroll to position [1373, 0]
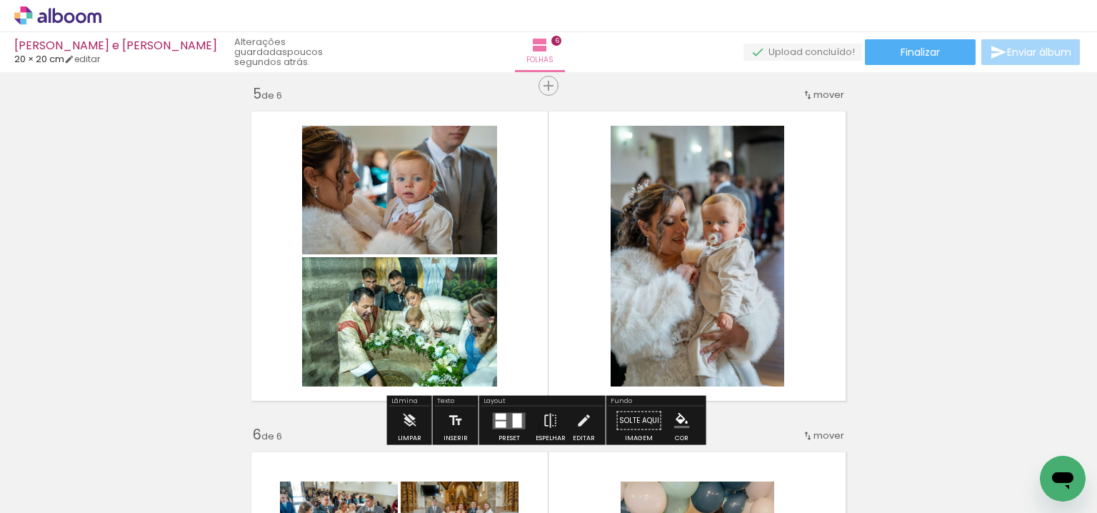
click at [496, 414] on div at bounding box center [501, 416] width 11 height 6
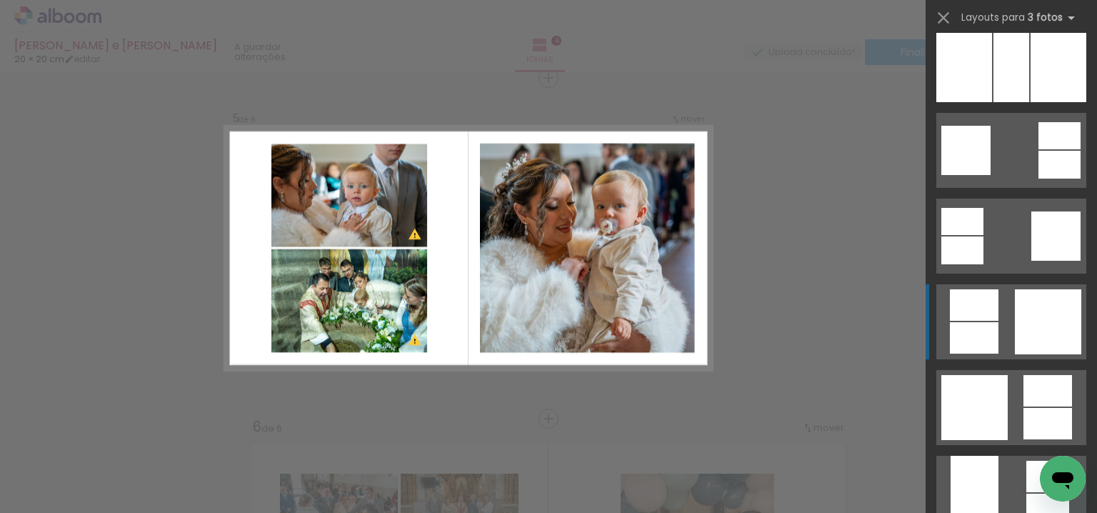
scroll to position [2510, 0]
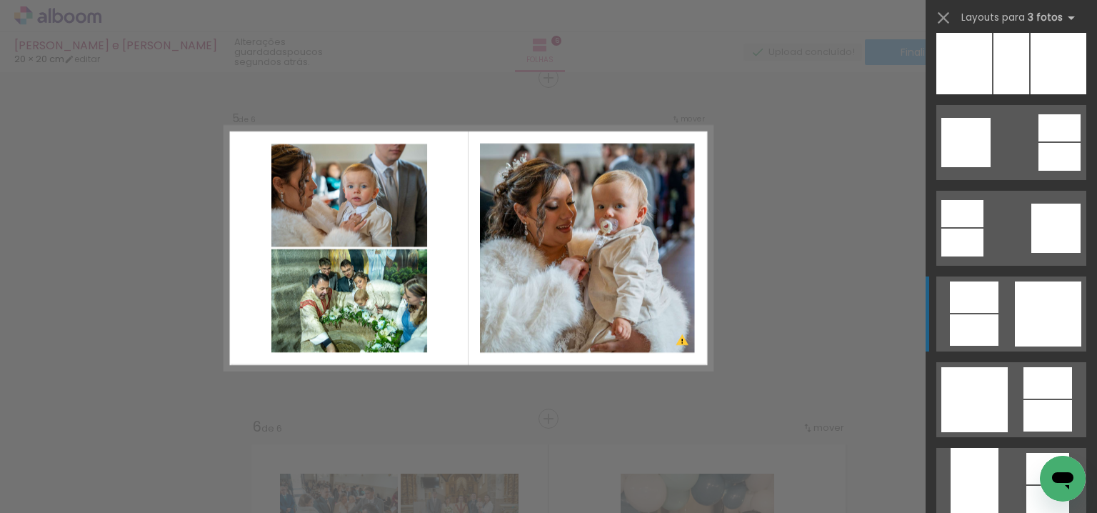
click at [1026, 325] on div at bounding box center [1048, 313] width 66 height 65
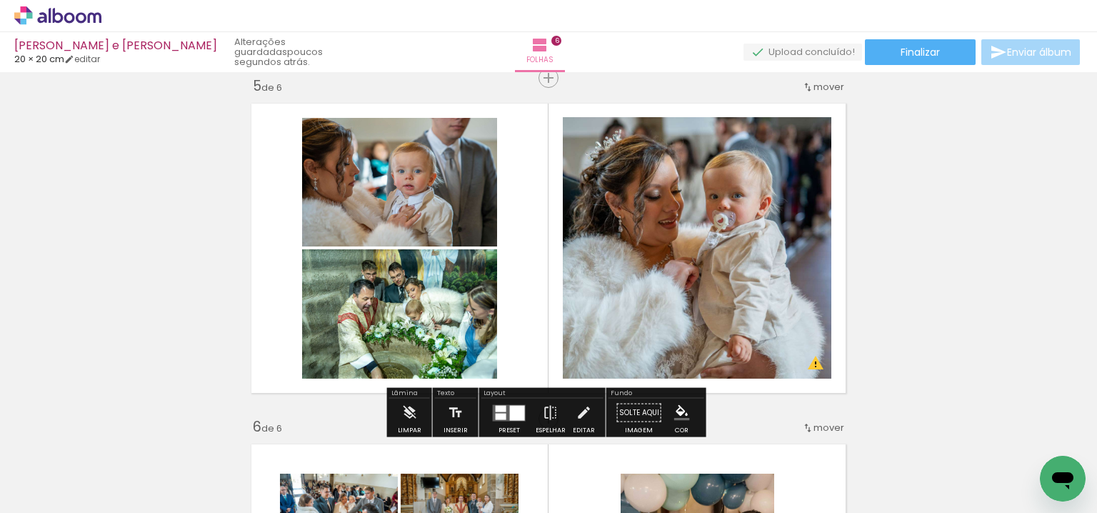
click at [514, 421] on div at bounding box center [509, 413] width 39 height 29
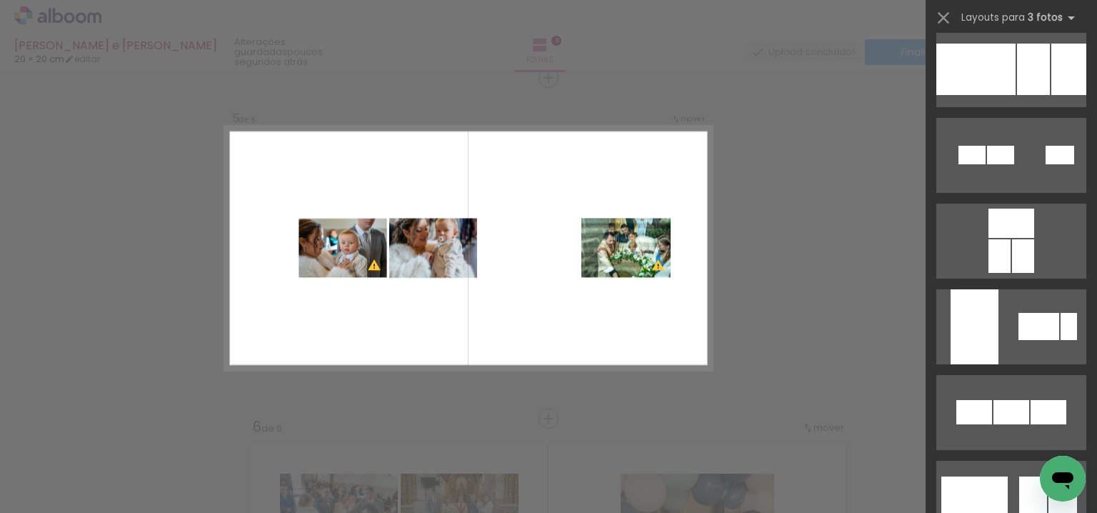
scroll to position [4306, 0]
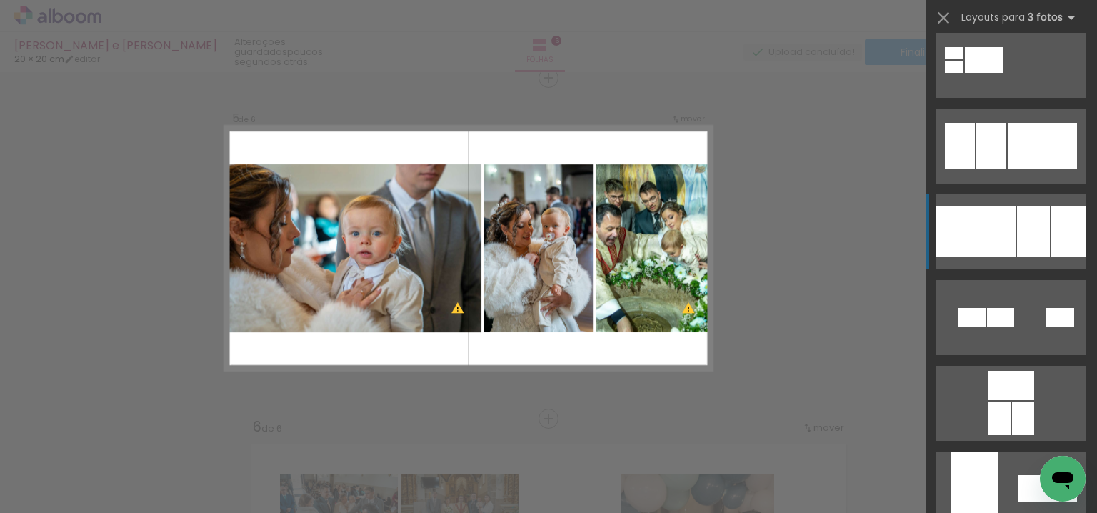
click at [1030, 236] on div at bounding box center [1033, 231] width 33 height 51
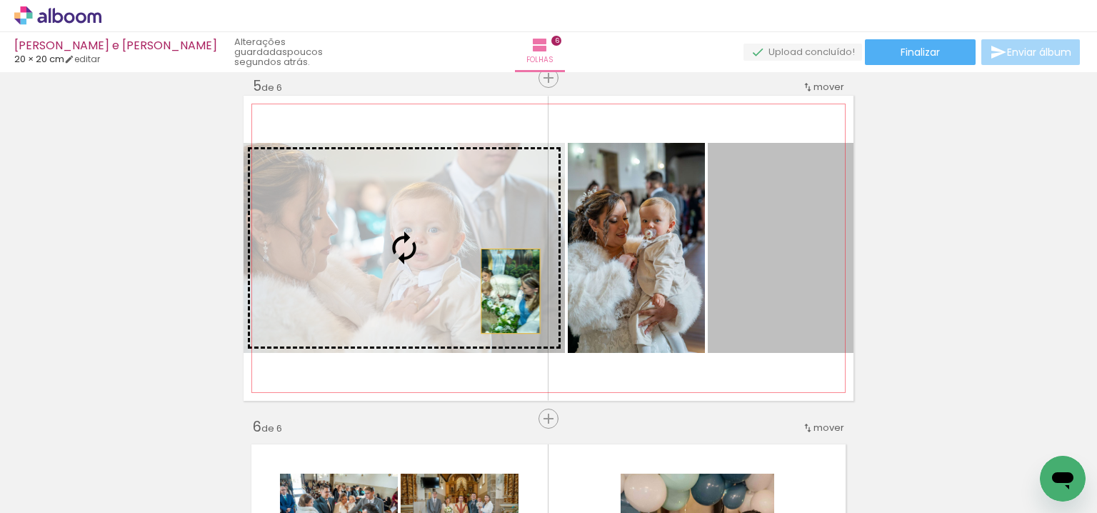
drag, startPoint x: 654, startPoint y: 296, endPoint x: 399, endPoint y: 289, distance: 255.1
click at [0, 0] on slot at bounding box center [0, 0] width 0 height 0
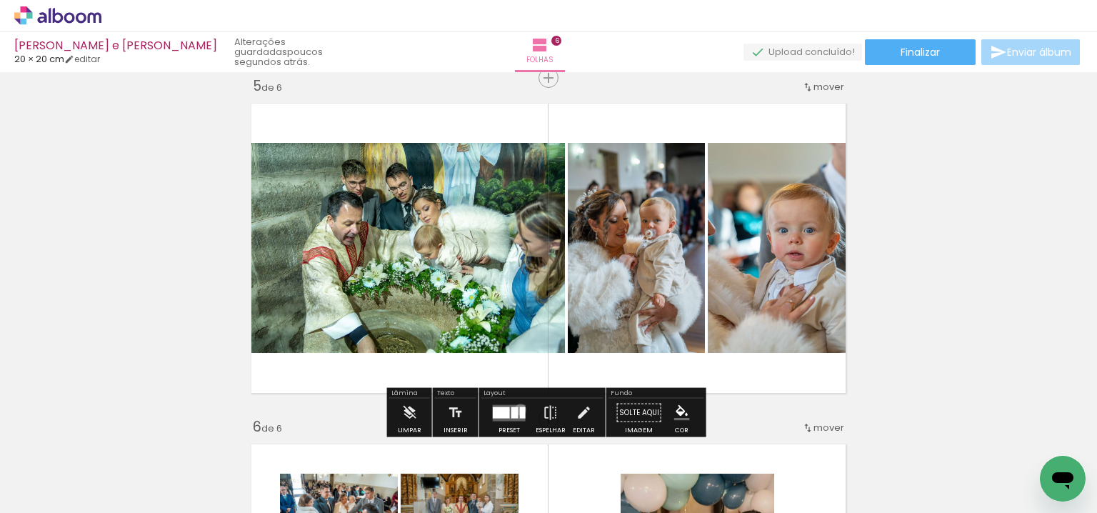
click at [520, 409] on div at bounding box center [523, 411] width 6 height 11
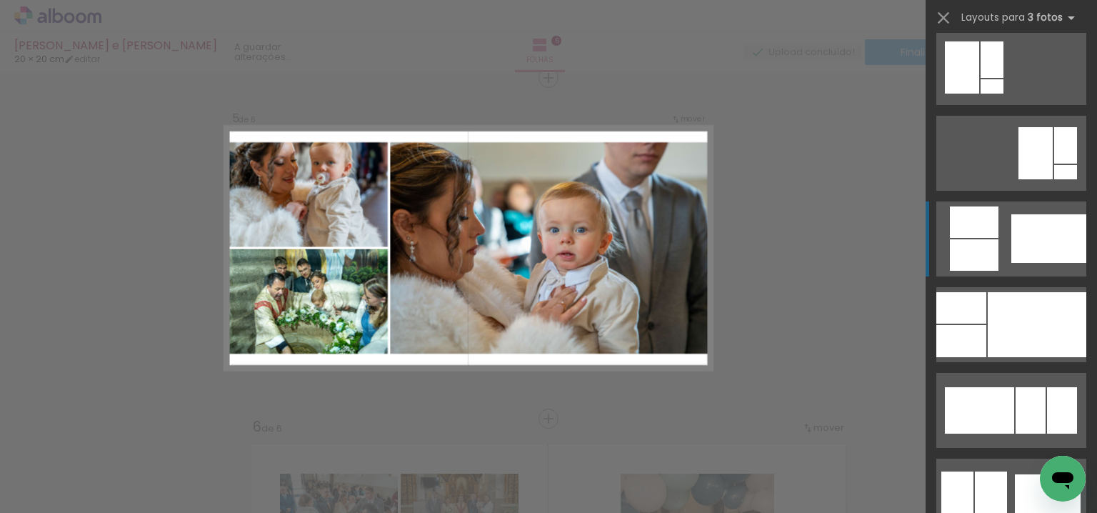
scroll to position [6022, 0]
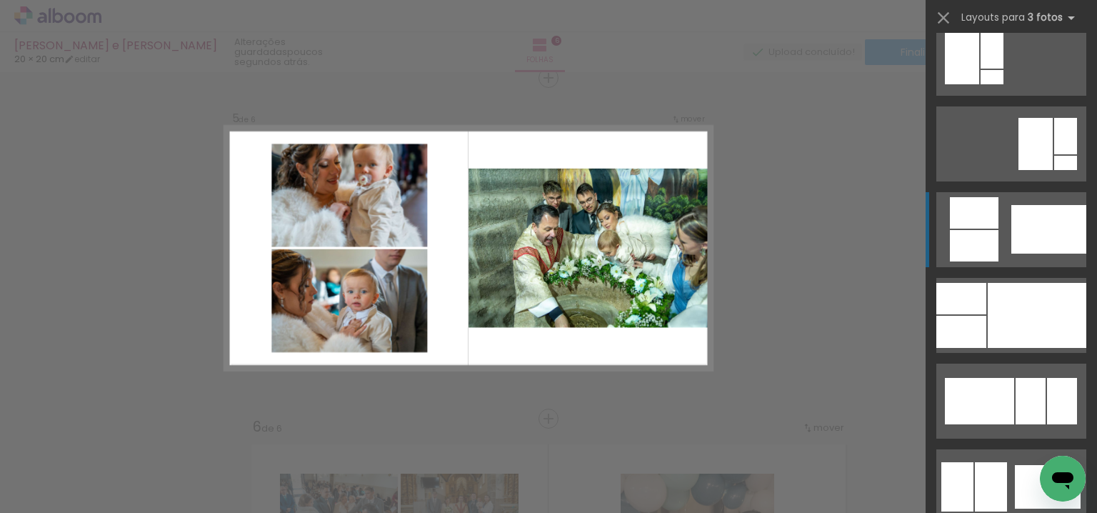
click at [988, 234] on div at bounding box center [974, 245] width 49 height 31
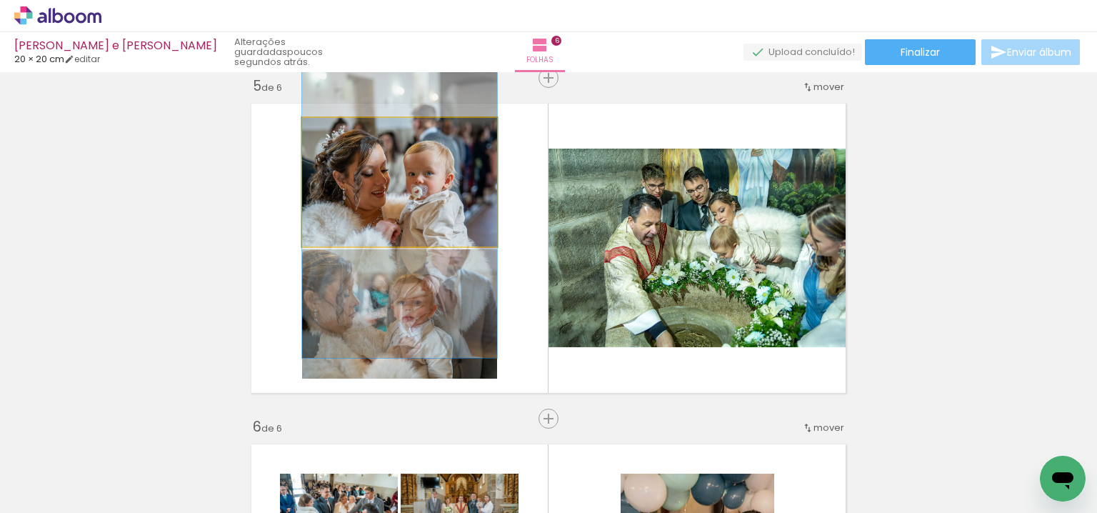
drag, startPoint x: 454, startPoint y: 176, endPoint x: 439, endPoint y: 206, distance: 33.2
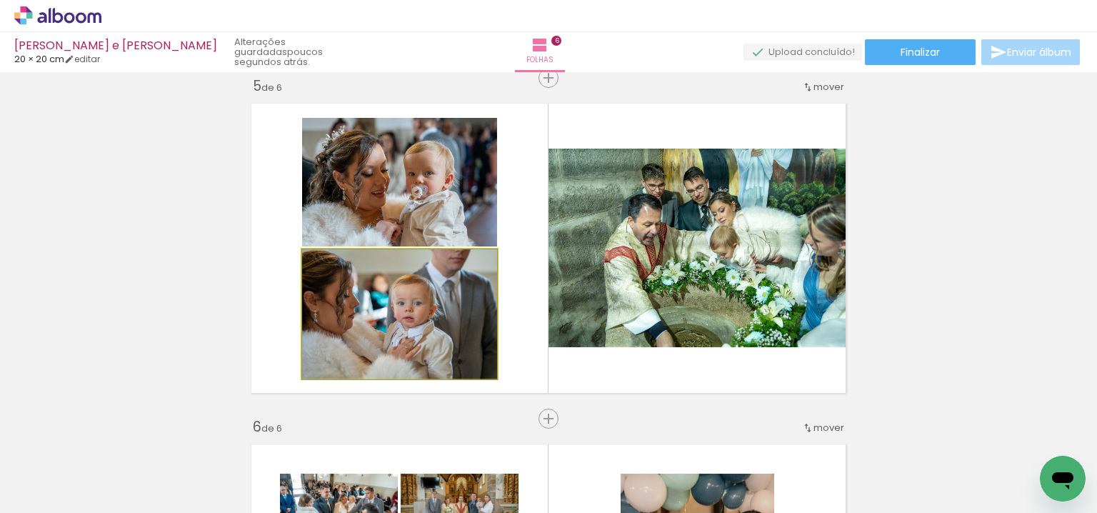
drag, startPoint x: 396, startPoint y: 291, endPoint x: 409, endPoint y: 309, distance: 21.0
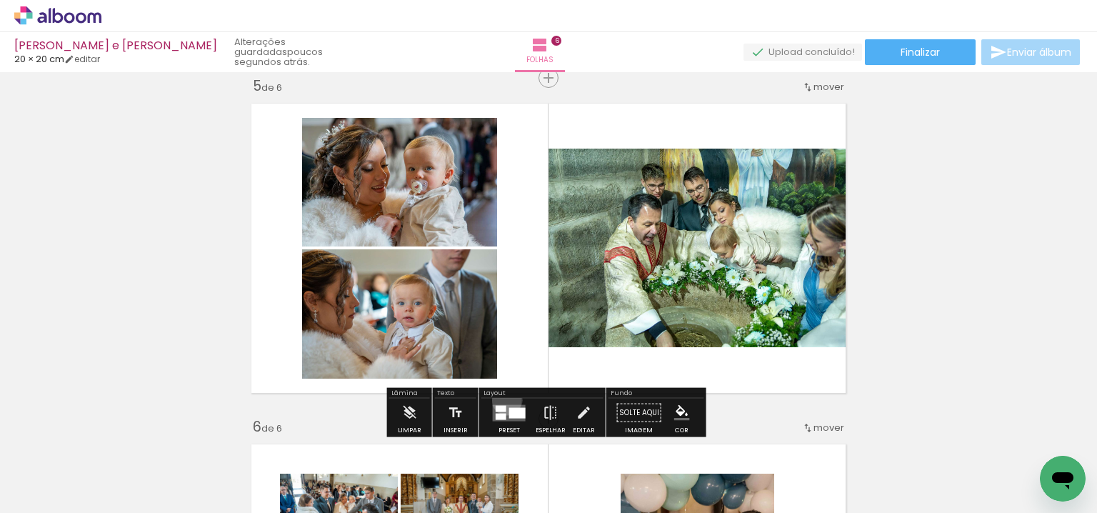
click at [504, 399] on div at bounding box center [509, 413] width 39 height 29
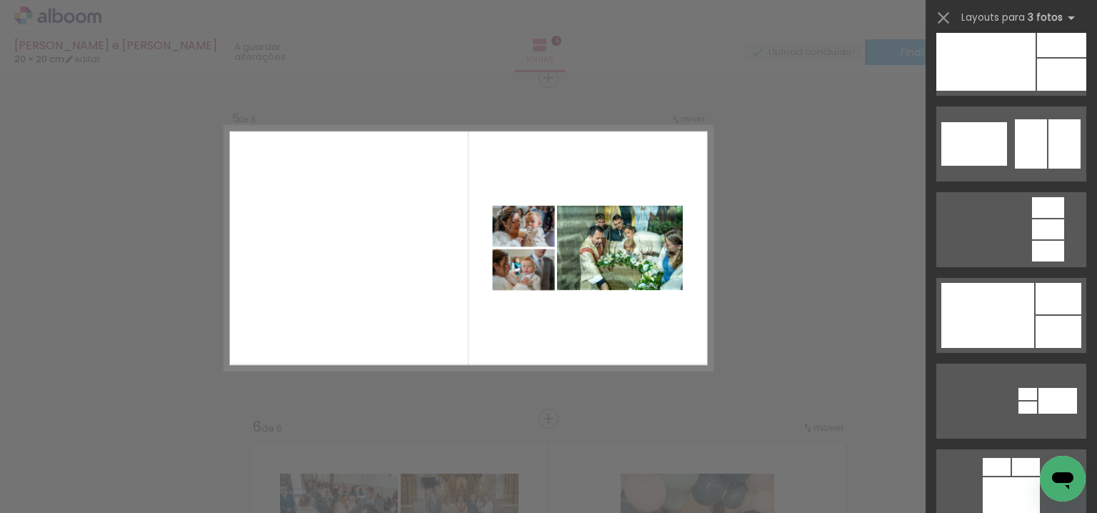
scroll to position [8525, 0]
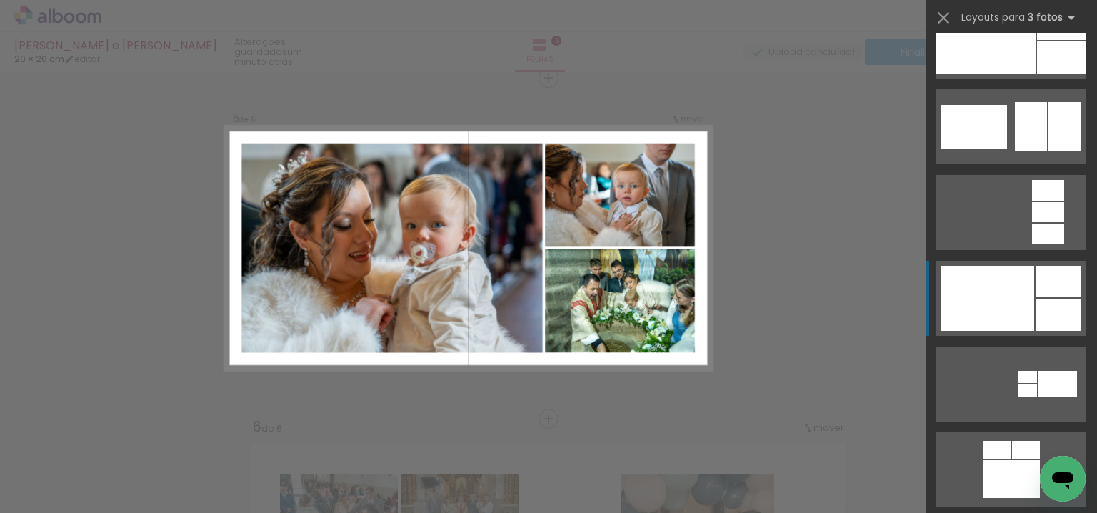
click at [1036, 304] on div at bounding box center [1059, 315] width 46 height 32
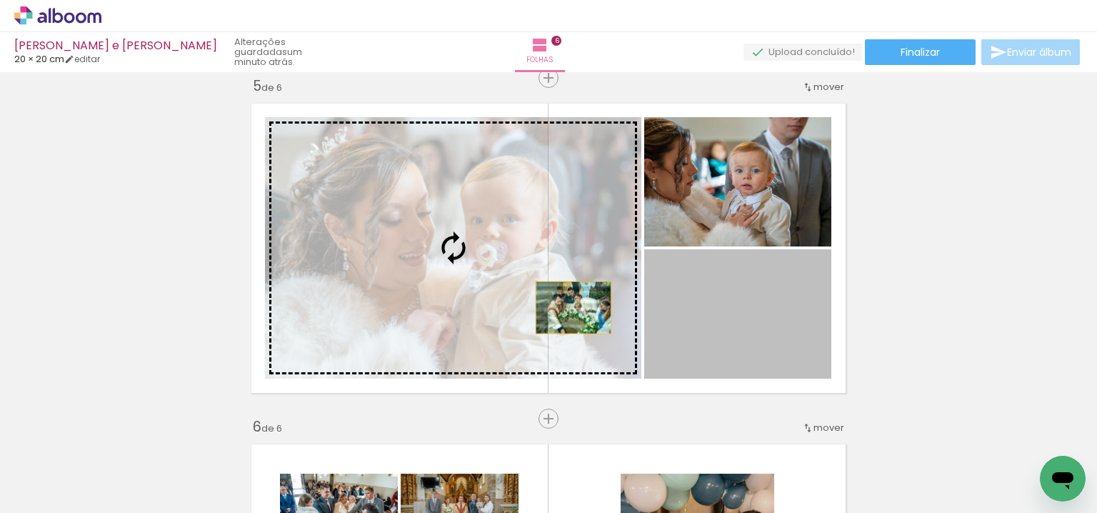
drag, startPoint x: 756, startPoint y: 336, endPoint x: 444, endPoint y: 280, distance: 317.0
click at [0, 0] on slot at bounding box center [0, 0] width 0 height 0
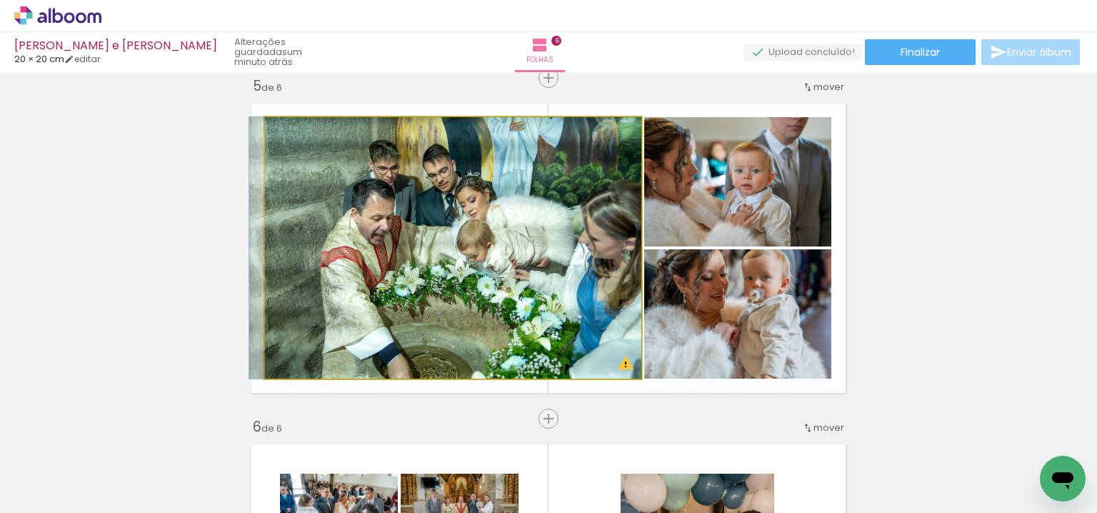
drag, startPoint x: 571, startPoint y: 304, endPoint x: 509, endPoint y: 304, distance: 61.4
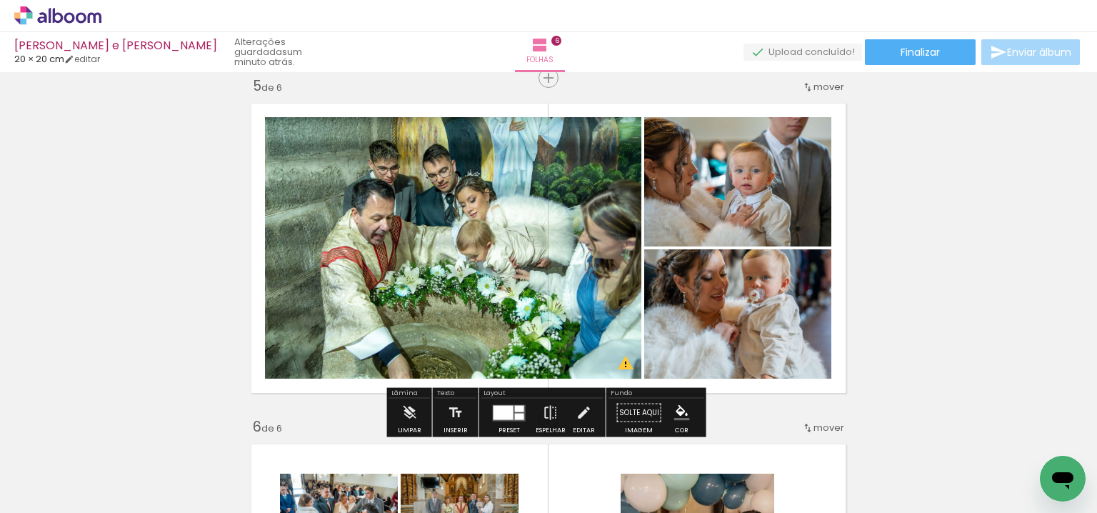
click at [838, 324] on quentale-layouter at bounding box center [549, 248] width 610 height 305
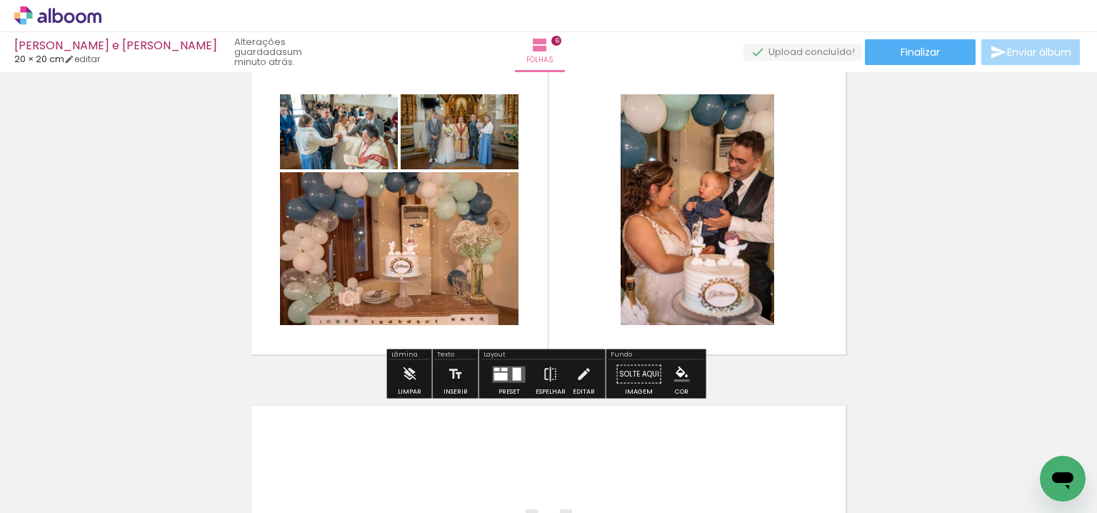
scroll to position [1773, 0]
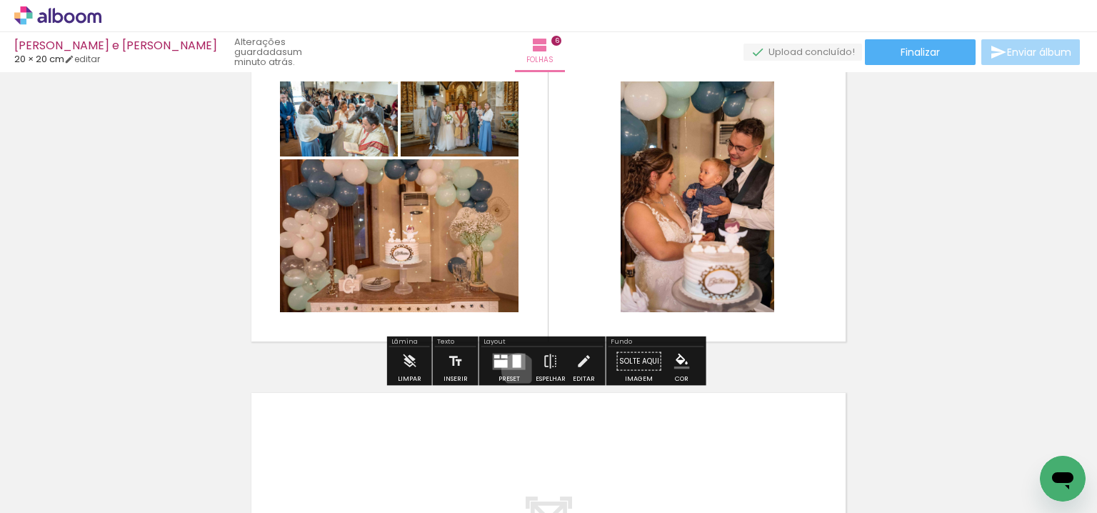
click at [515, 369] on div at bounding box center [509, 361] width 39 height 29
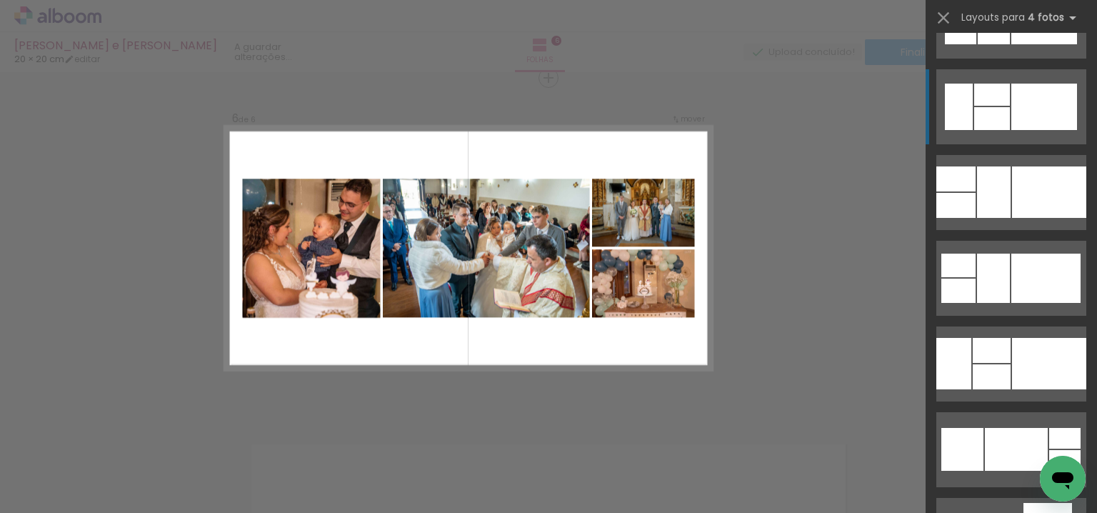
scroll to position [4240, 0]
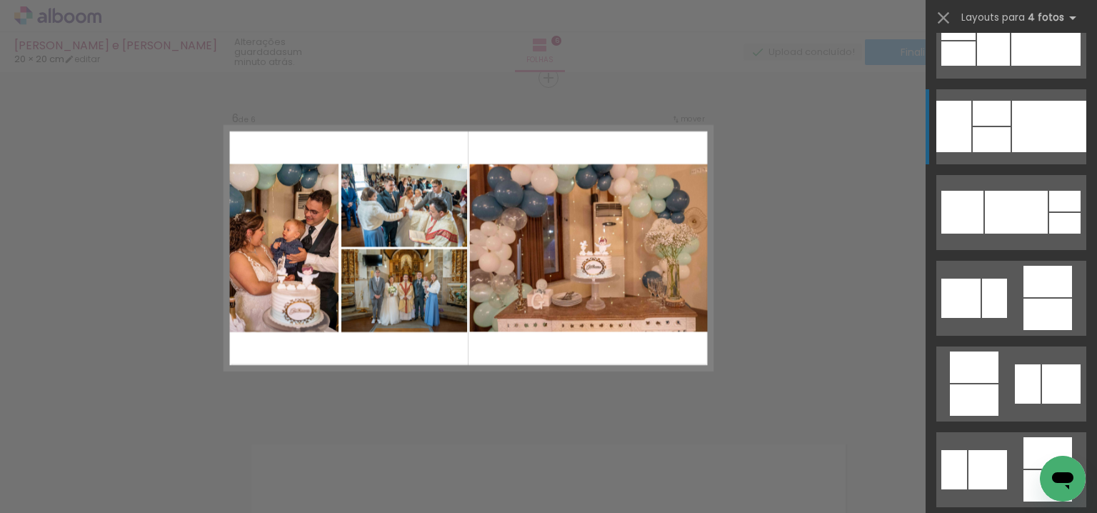
click at [1022, 126] on div at bounding box center [1049, 126] width 74 height 51
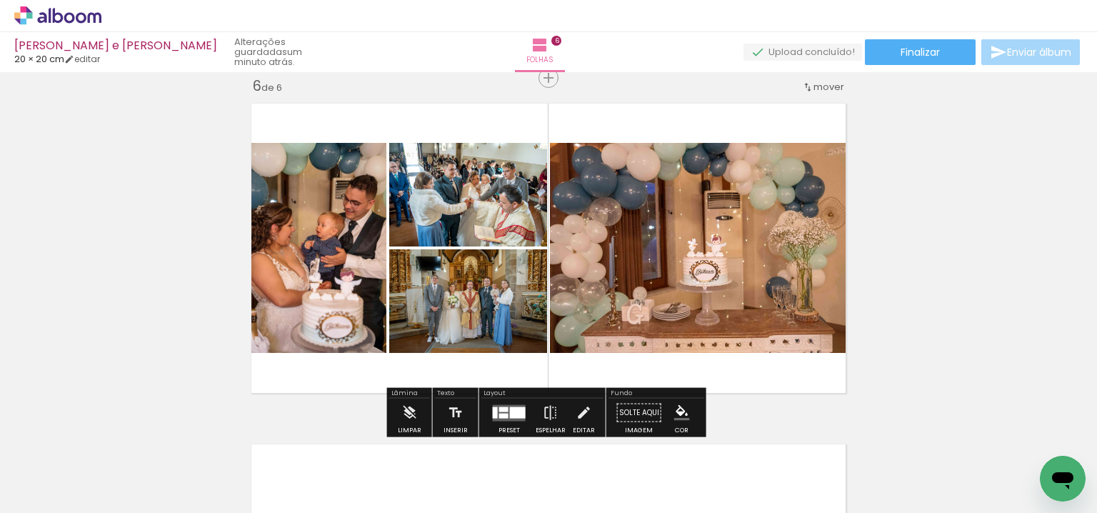
drag, startPoint x: 464, startPoint y: 285, endPoint x: 599, endPoint y: 262, distance: 136.9
click at [0, 0] on slot at bounding box center [0, 0] width 0 height 0
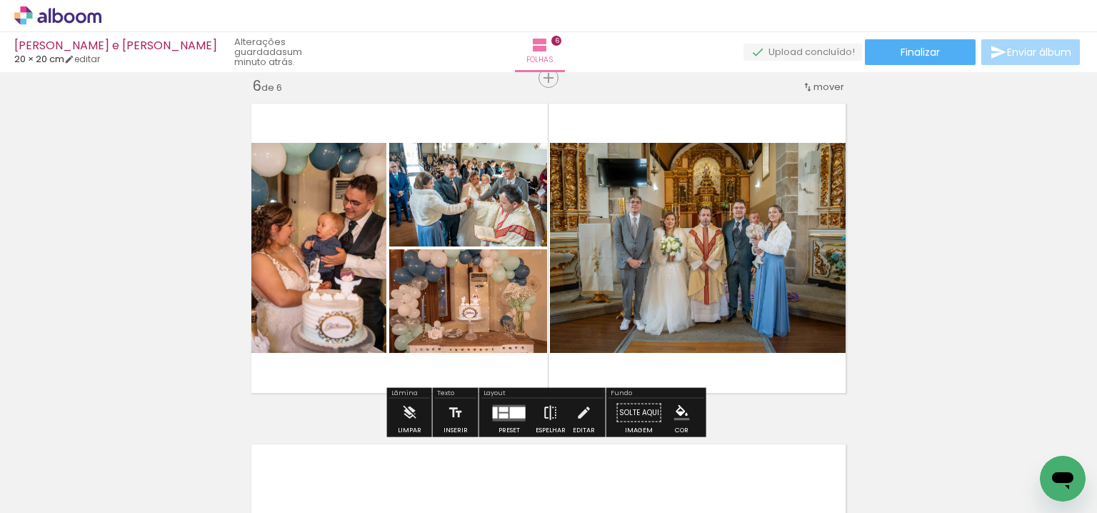
click at [543, 402] on iron-icon at bounding box center [551, 413] width 16 height 29
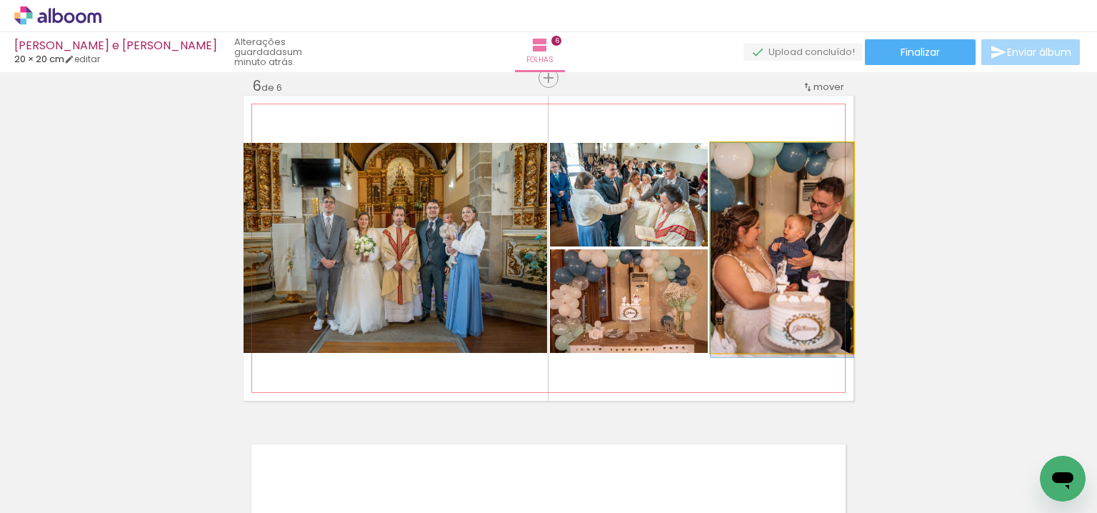
drag, startPoint x: 781, startPoint y: 251, endPoint x: 768, endPoint y: 253, distance: 13.0
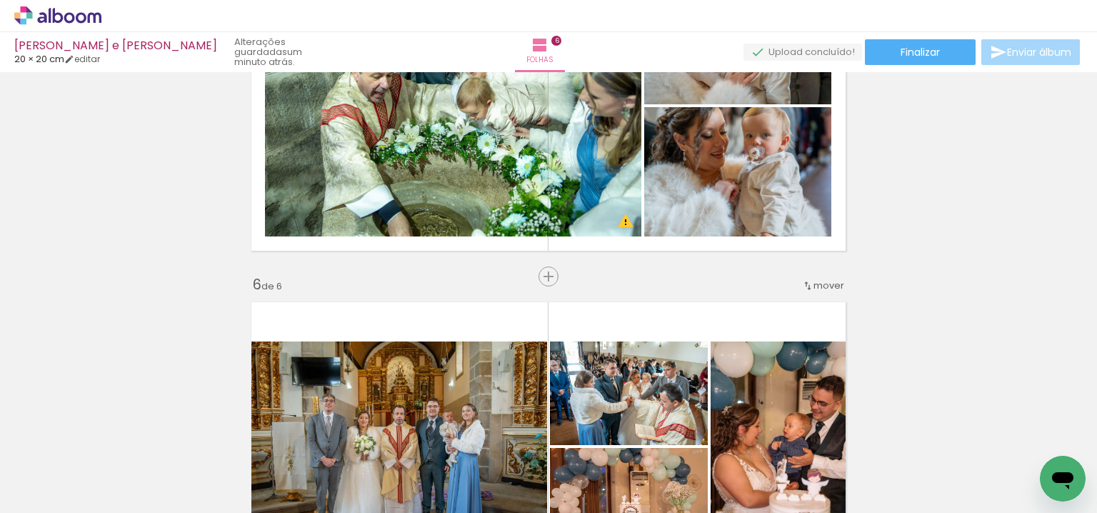
scroll to position [1519, 0]
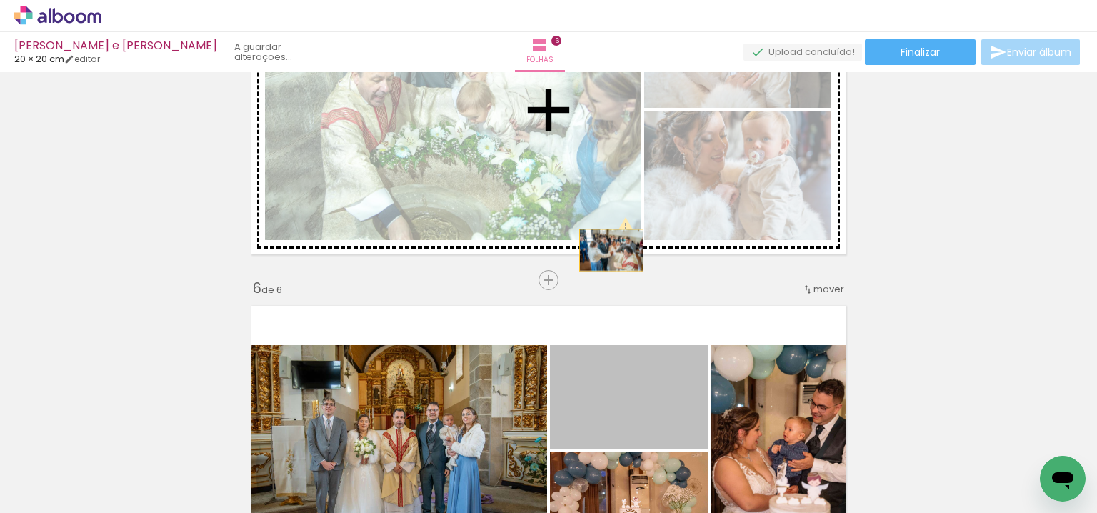
drag, startPoint x: 604, startPoint y: 401, endPoint x: 609, endPoint y: 249, distance: 152.9
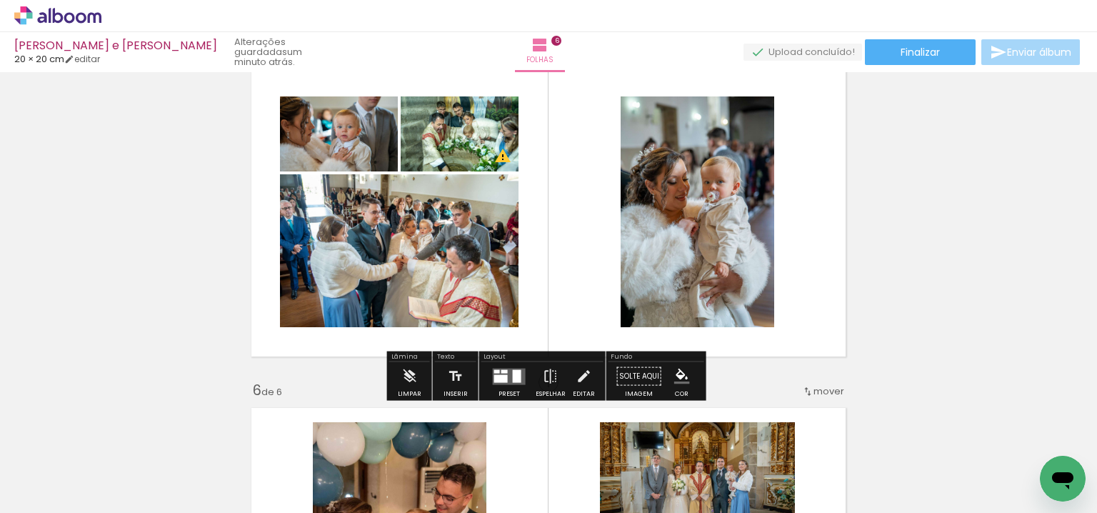
scroll to position [1412, 0]
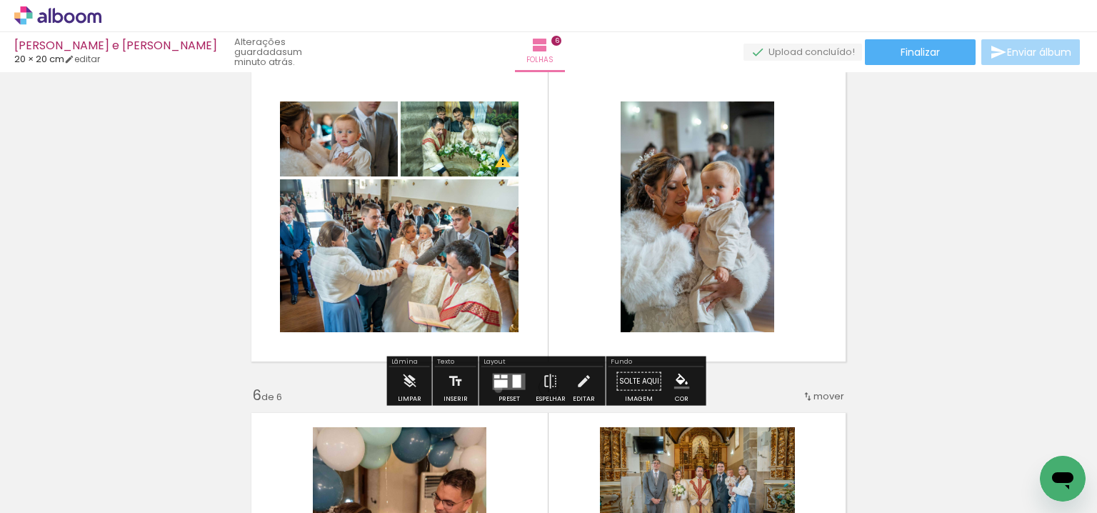
click at [495, 388] on quentale-layouter at bounding box center [509, 381] width 33 height 16
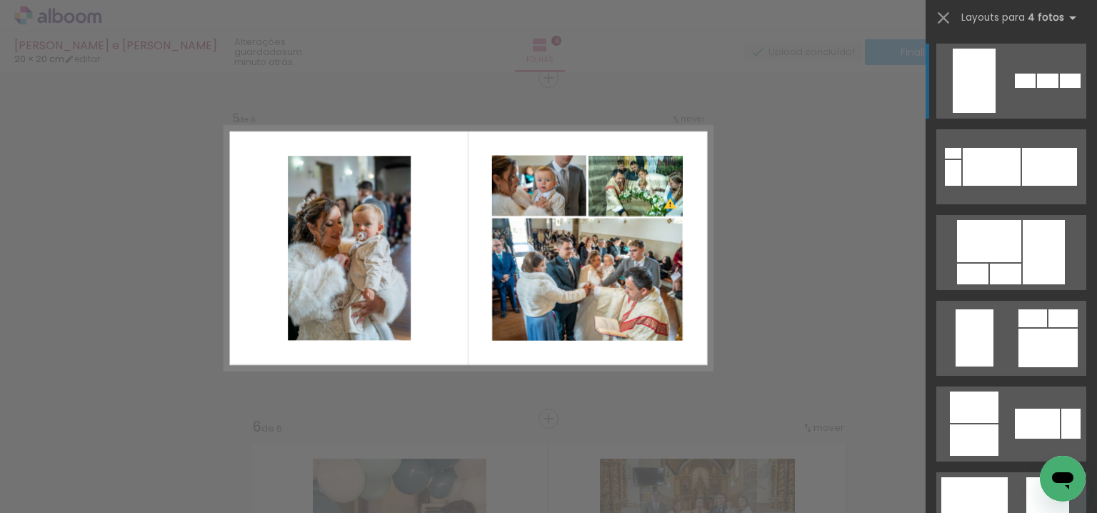
scroll to position [2853, 0]
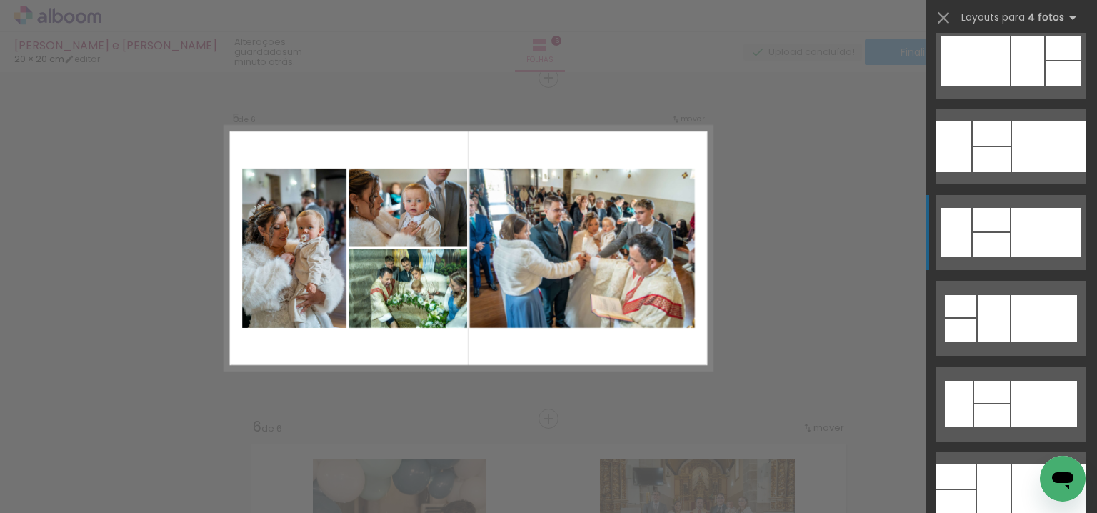
scroll to position [3705, 0]
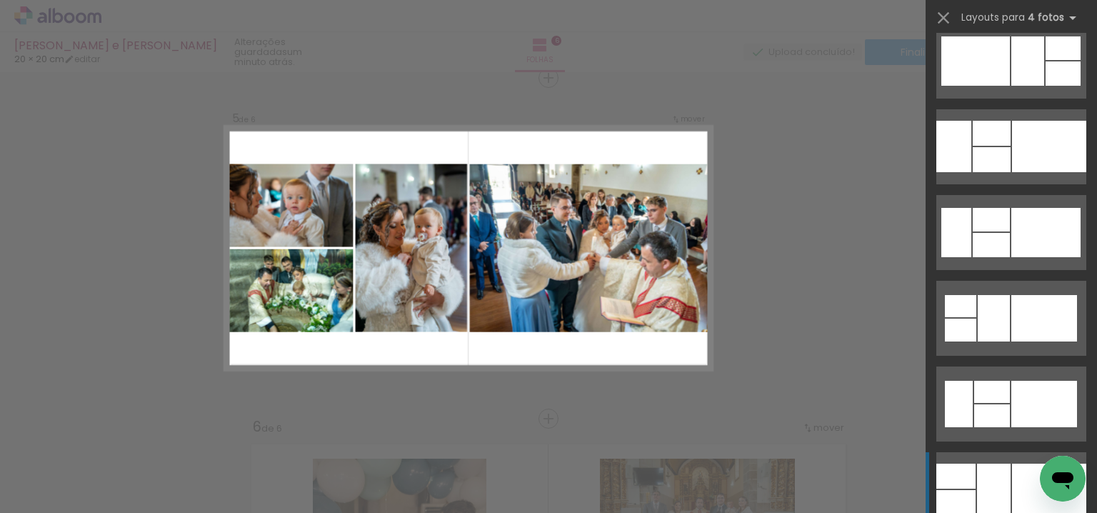
click at [977, 466] on div at bounding box center [994, 489] width 34 height 51
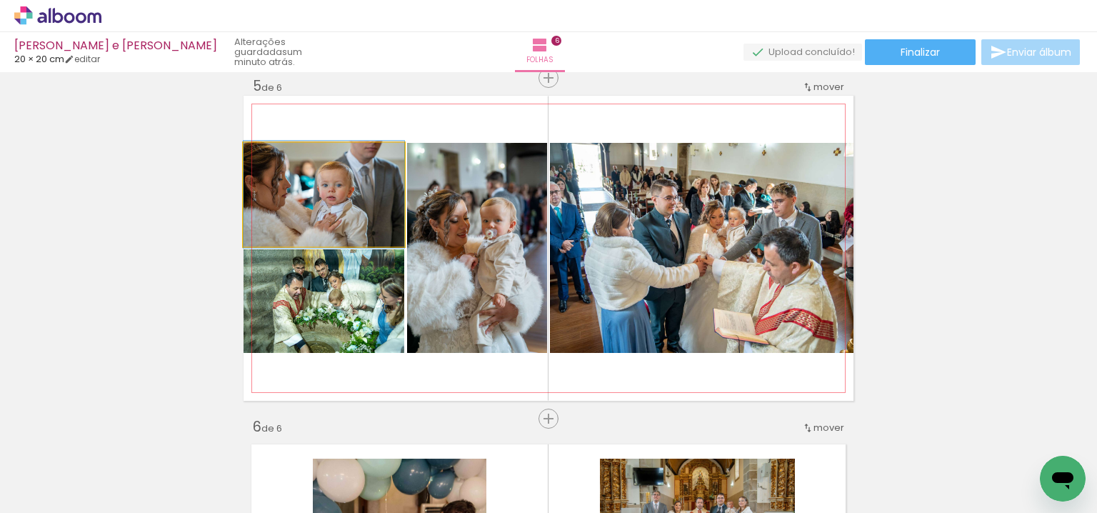
drag, startPoint x: 351, startPoint y: 220, endPoint x: 421, endPoint y: 236, distance: 71.7
click at [0, 0] on slot at bounding box center [0, 0] width 0 height 0
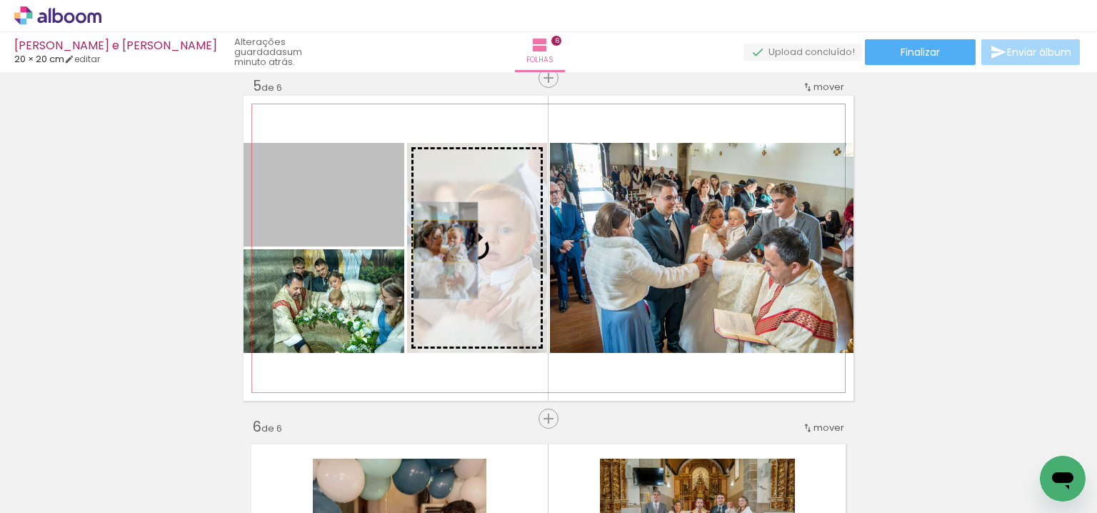
drag, startPoint x: 357, startPoint y: 204, endPoint x: 452, endPoint y: 241, distance: 101.7
click at [0, 0] on slot at bounding box center [0, 0] width 0 height 0
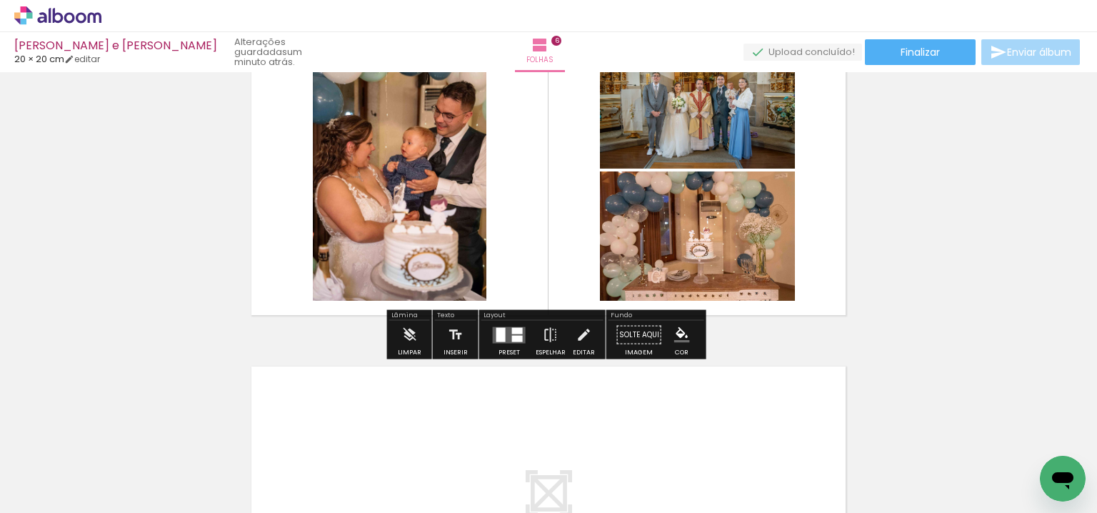
scroll to position [1750, 0]
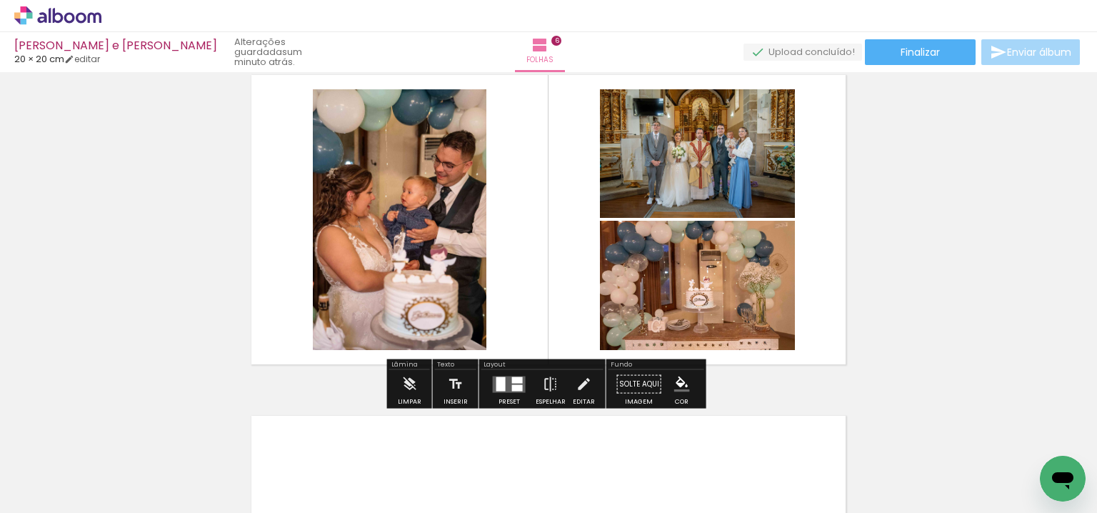
click at [515, 391] on quentale-layouter at bounding box center [509, 384] width 33 height 16
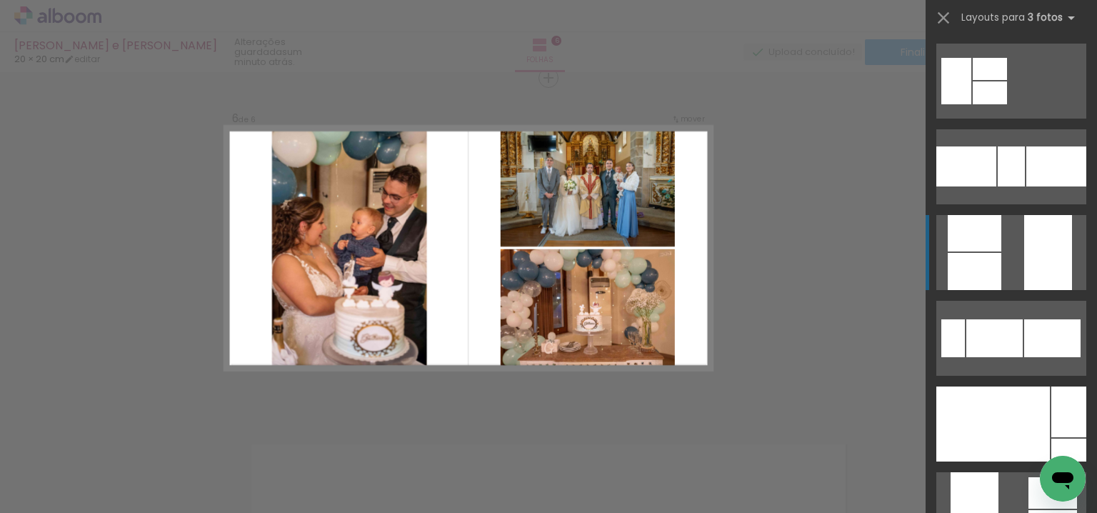
scroll to position [344, 0]
click at [1028, 262] on div at bounding box center [1048, 251] width 48 height 75
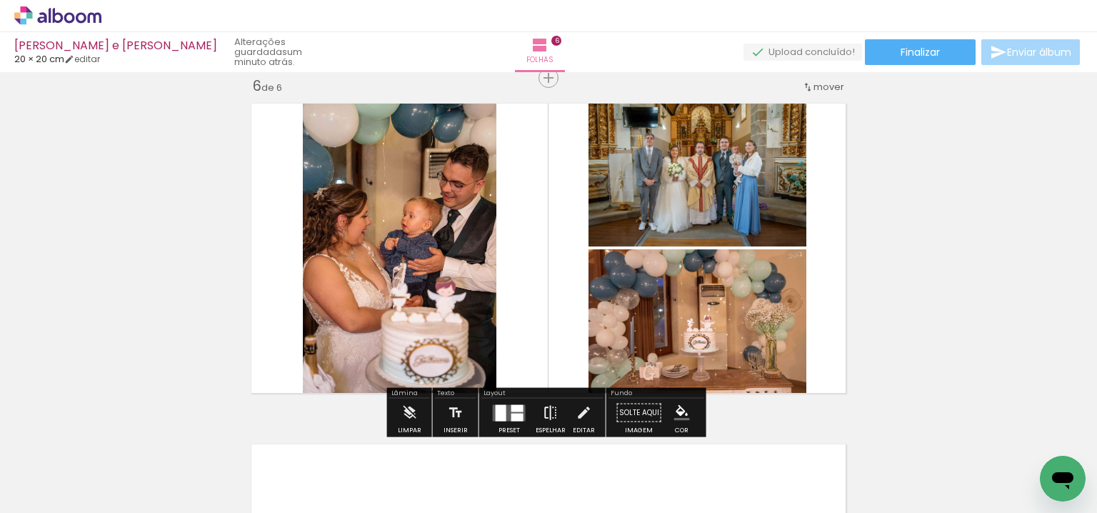
click at [546, 409] on iron-icon at bounding box center [551, 413] width 16 height 29
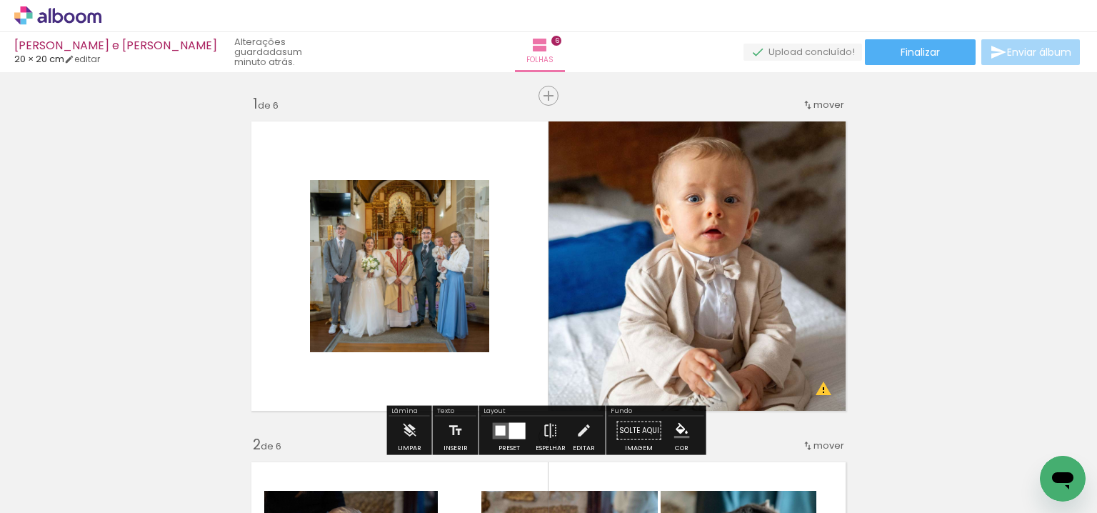
scroll to position [0, 0]
